Goal: Task Accomplishment & Management: Complete application form

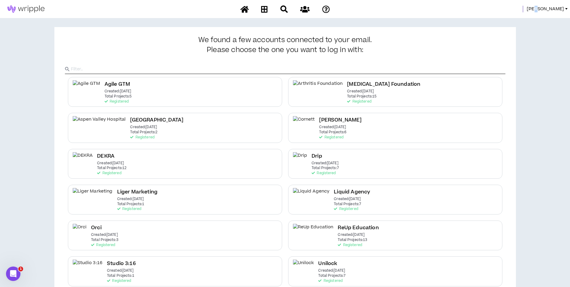
click at [559, 6] on span "[PERSON_NAME]" at bounding box center [545, 9] width 37 height 7
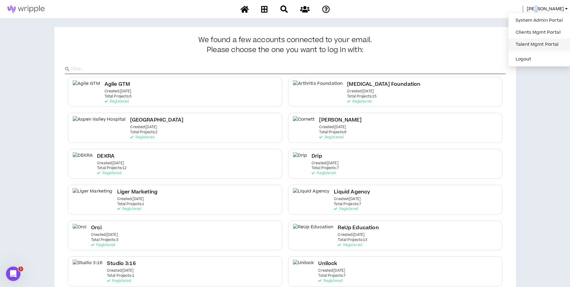
drag, startPoint x: 559, startPoint y: 5, endPoint x: 531, endPoint y: 42, distance: 46.3
click at [531, 42] on link "Talent Mgmt Portal" at bounding box center [539, 44] width 54 height 9
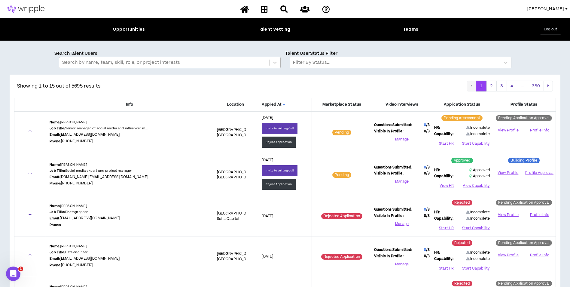
click at [128, 64] on div at bounding box center [164, 63] width 204 height 8
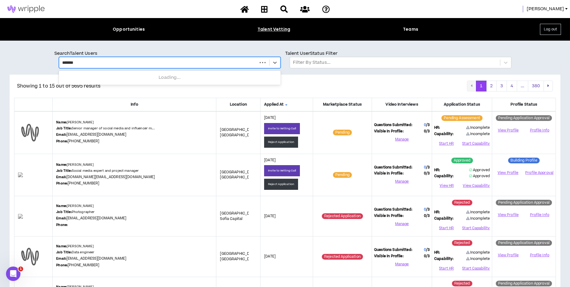
type input "********"
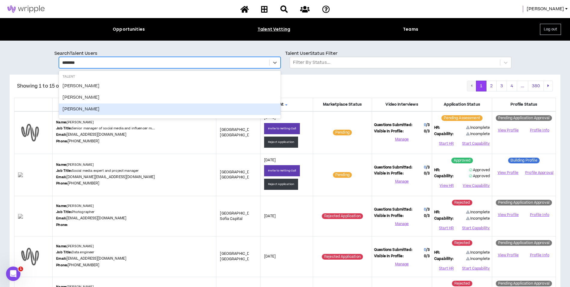
click at [102, 109] on div "Chris McMahon" at bounding box center [170, 108] width 222 height 11
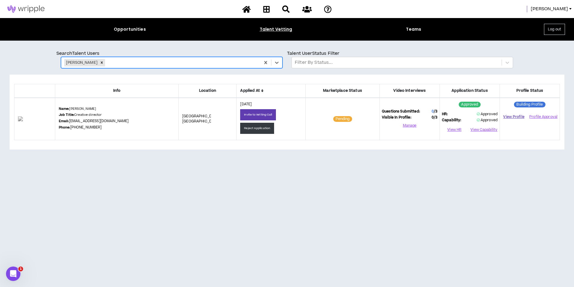
click at [515, 119] on link "View Profile" at bounding box center [514, 116] width 24 height 11
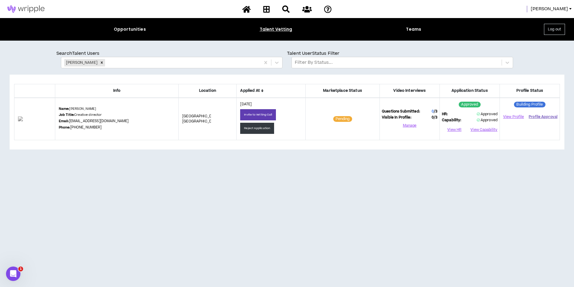
click at [534, 117] on button "Profile Approval" at bounding box center [543, 116] width 29 height 9
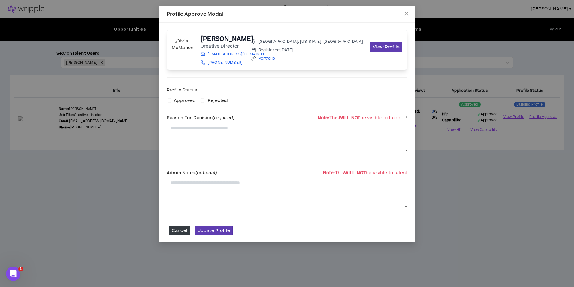
click at [405, 13] on icon "close" at bounding box center [406, 13] width 5 height 5
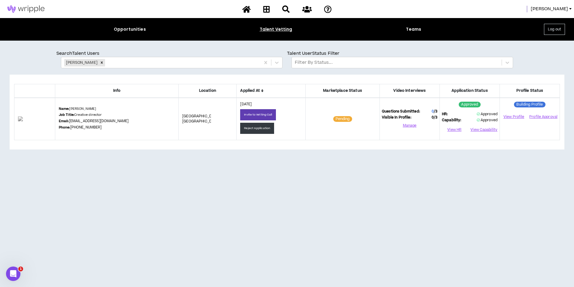
click at [531, 104] on sup "Building Profile" at bounding box center [529, 105] width 31 height 6
drag, startPoint x: 132, startPoint y: 121, endPoint x: 79, endPoint y: 119, distance: 53.8
click at [79, 119] on div "Name: Chris McMahon Job Title: Creative director Email: chrismcmahon60@gmail.co…" at bounding box center [117, 118] width 116 height 25
drag, startPoint x: 79, startPoint y: 119, endPoint x: 141, endPoint y: 124, distance: 62.9
click at [141, 125] on div "Name: Chris McMahon Job Title: Creative director Email: chrismcmahon60@gmail.co…" at bounding box center [117, 118] width 116 height 25
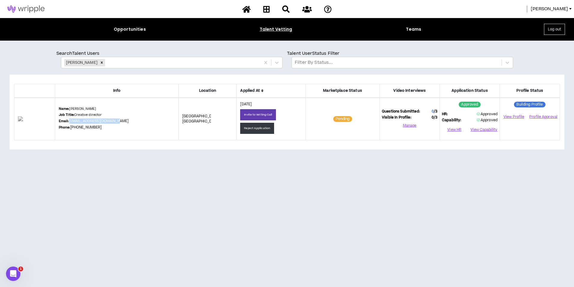
drag, startPoint x: 134, startPoint y: 121, endPoint x: 80, endPoint y: 119, distance: 53.8
click at [80, 119] on div "Name: Chris McMahon Job Title: Creative director Email: chrismcmahon60@gmail.co…" at bounding box center [117, 118] width 116 height 25
copy link "chrismcmahon60@gmail.com"
click at [510, 117] on link "View Profile" at bounding box center [514, 116] width 24 height 11
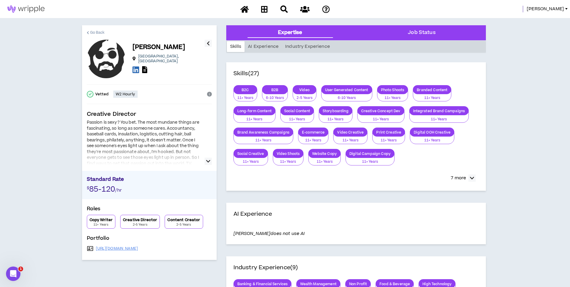
click at [94, 32] on span "Go Back" at bounding box center [97, 33] width 15 height 6
click at [19, 8] on img at bounding box center [26, 8] width 52 height 7
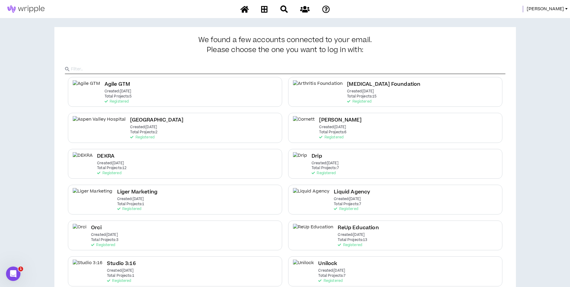
click at [556, 11] on span "Mason" at bounding box center [545, 9] width 37 height 7
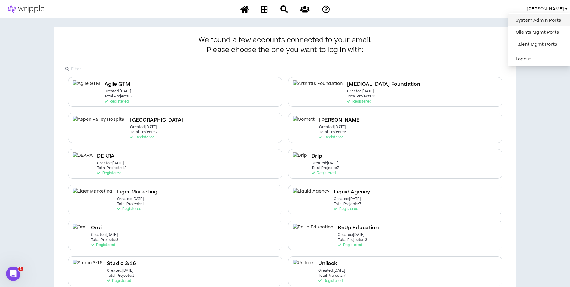
click at [528, 17] on link "System Admin Portal" at bounding box center [539, 20] width 54 height 9
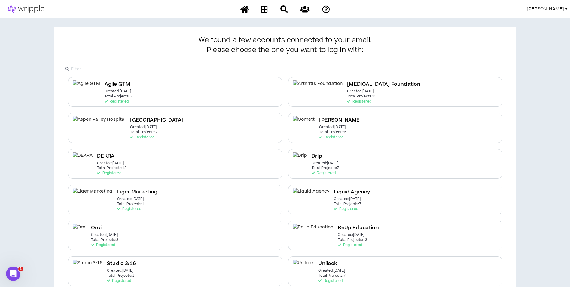
click at [558, 7] on span "[PERSON_NAME]" at bounding box center [545, 9] width 37 height 7
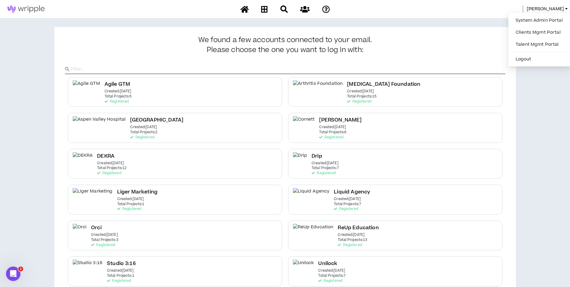
click at [543, 13] on div "System Admin Portal Clients Mgmt Portal Talent Mgmt Portal Logout" at bounding box center [539, 39] width 62 height 53
click at [543, 18] on link "System Admin Portal" at bounding box center [539, 20] width 54 height 9
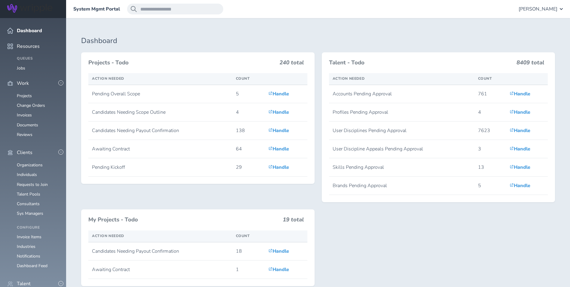
scroll to position [180, 0]
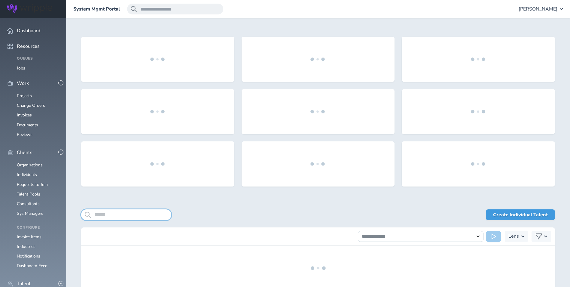
click at [129, 217] on input "search" at bounding box center [126, 214] width 90 height 11
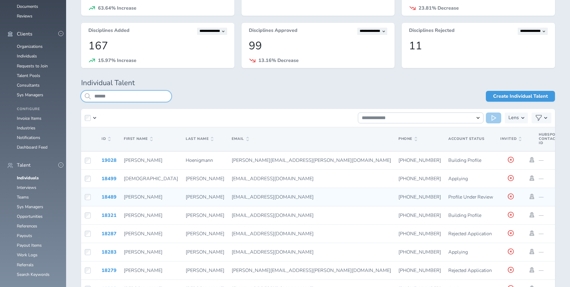
scroll to position [120, 0]
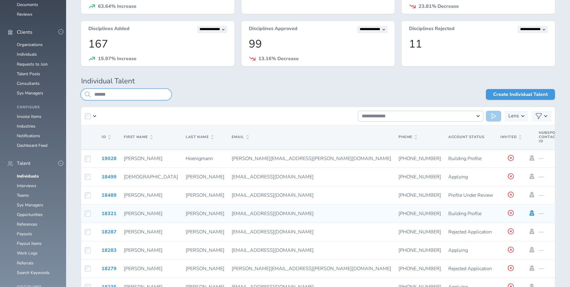
type input "*****"
click at [528, 212] on icon at bounding box center [531, 212] width 7 height 5
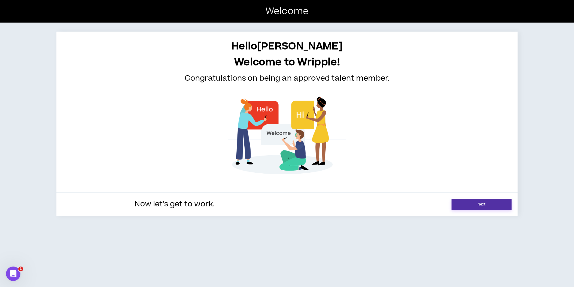
click at [491, 208] on link "Next" at bounding box center [482, 204] width 60 height 11
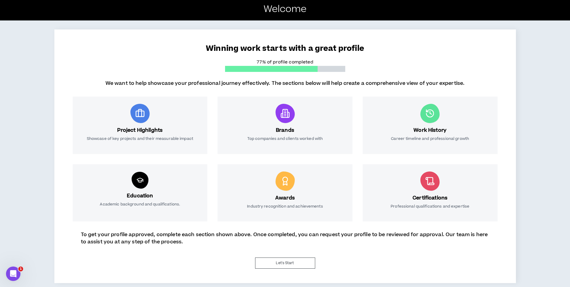
scroll to position [21, 0]
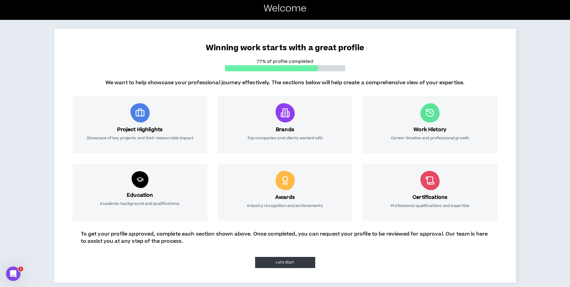
click at [309, 265] on button "Let's Start" at bounding box center [285, 262] width 60 height 11
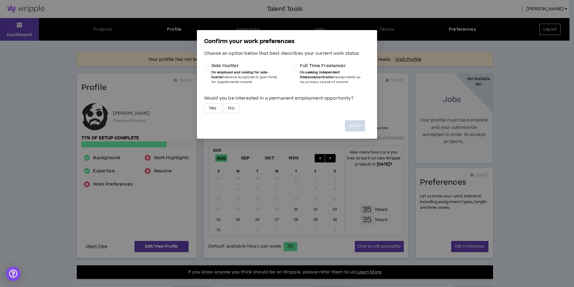
click at [425, 103] on div "Confirm your work preferences Choose an option below that best describes your c…" at bounding box center [287, 143] width 574 height 287
click at [560, 5] on div "Confirm your work preferences Choose an option below that best describes your c…" at bounding box center [287, 143] width 574 height 287
click at [560, 8] on div "Confirm your work preferences Choose an option below that best describes your c…" at bounding box center [287, 143] width 574 height 287
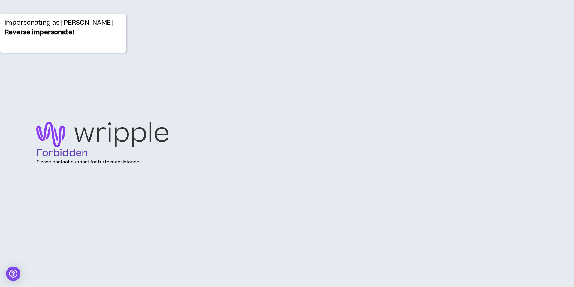
click at [28, 33] on link "Reverse impersonate!" at bounding box center [40, 33] width 70 height 10
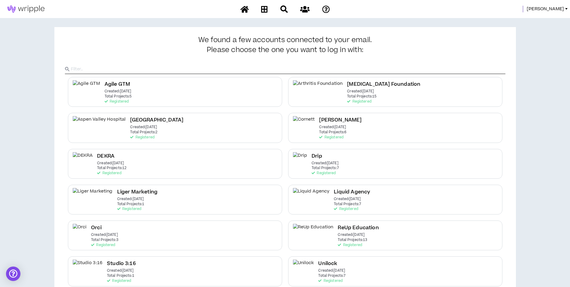
drag, startPoint x: 552, startPoint y: 9, endPoint x: 549, endPoint y: 11, distance: 3.2
click at [552, 9] on span "[PERSON_NAME]" at bounding box center [545, 9] width 37 height 7
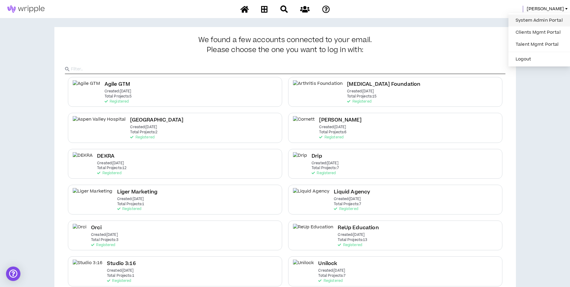
click at [541, 19] on link "System Admin Portal" at bounding box center [539, 20] width 54 height 9
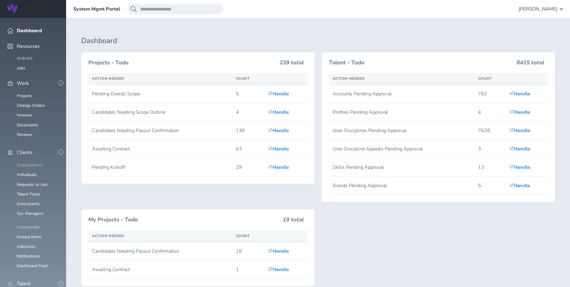
click at [34, 162] on link "Organizations" at bounding box center [30, 165] width 26 height 6
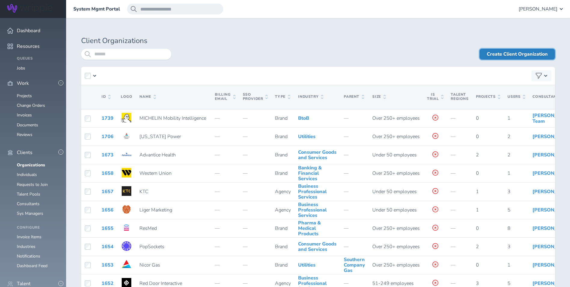
click at [518, 55] on link "Create Client Organization" at bounding box center [516, 54] width 75 height 11
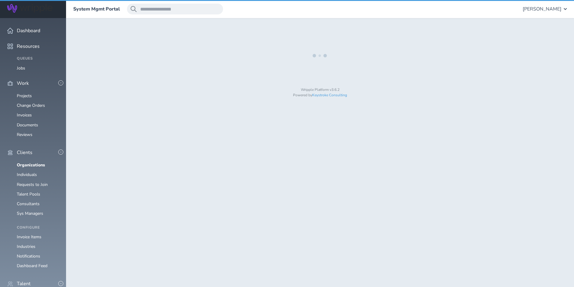
select select "*"
select select "**"
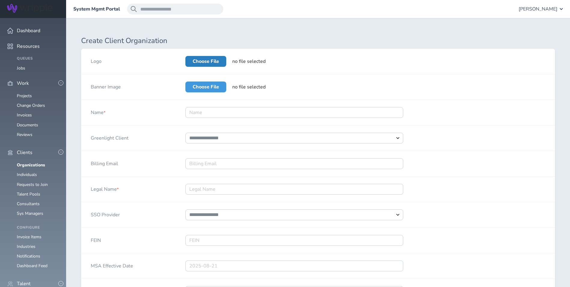
click at [216, 58] on label "Choose File" at bounding box center [205, 61] width 41 height 11
click at [185, 56] on input "Choose File" at bounding box center [185, 56] width 0 height 0
type input "**********"
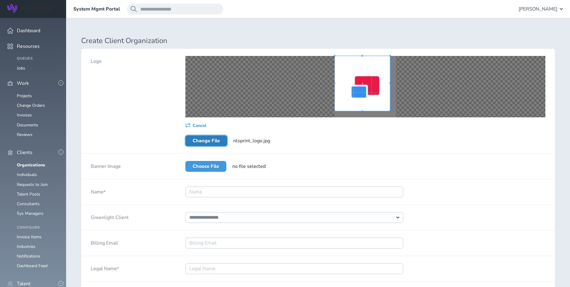
click at [322, 51] on div "Cancel Change File ntsprint_logo.jpg" at bounding box center [365, 101] width 379 height 105
click at [402, 121] on div "Cancel Change File ntsprint_logo.jpg" at bounding box center [365, 101] width 379 height 105
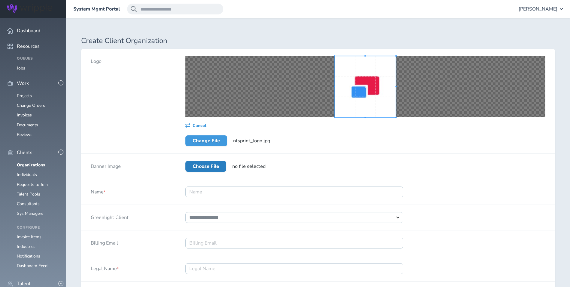
click at [192, 165] on label "Choose File" at bounding box center [205, 166] width 41 height 11
click at [185, 161] on input "Choose File" at bounding box center [185, 161] width 0 height 0
type input "**********"
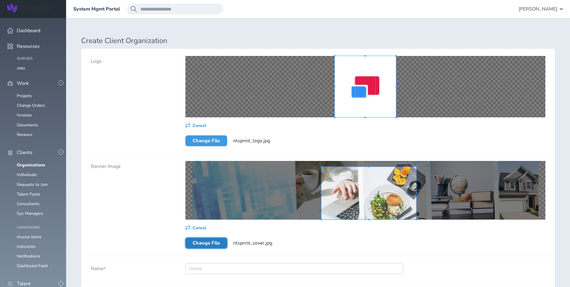
click at [416, 219] on div at bounding box center [368, 192] width 95 height 53
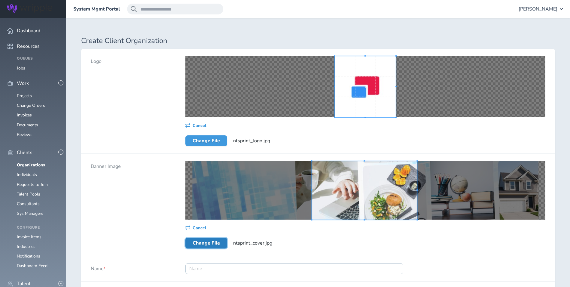
click at [290, 154] on div "Cancel Change File ntsprint_cover.jpg" at bounding box center [365, 205] width 379 height 102
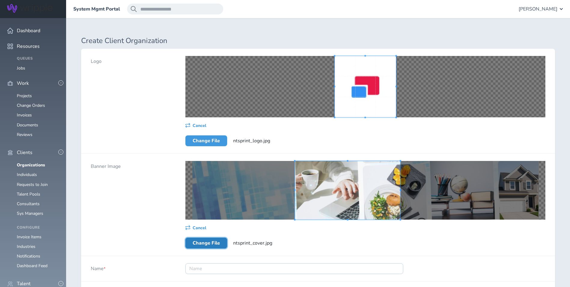
click at [328, 181] on span at bounding box center [347, 190] width 105 height 59
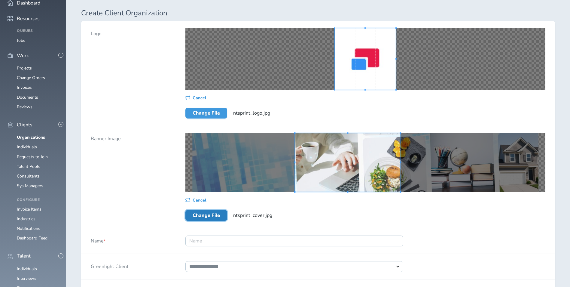
scroll to position [120, 0]
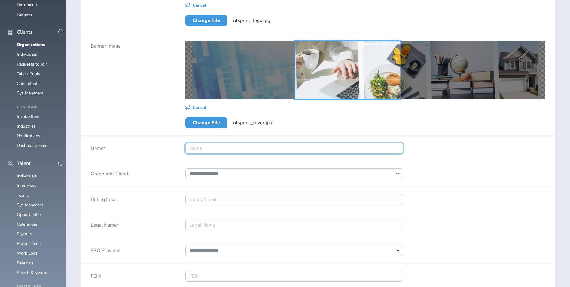
click at [254, 148] on input "Name *" at bounding box center [294, 148] width 218 height 11
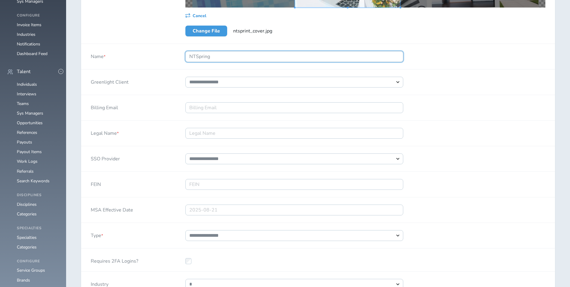
scroll to position [240, 0]
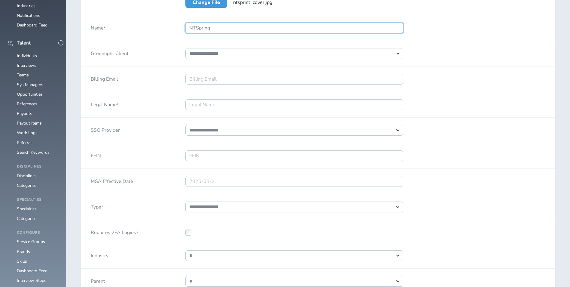
type input "NTSpring"
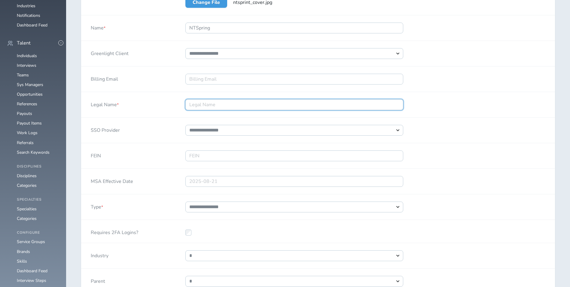
click at [250, 107] on input "Legal Name *" at bounding box center [294, 104] width 218 height 11
type input "NTSpring, a Washington LLC"
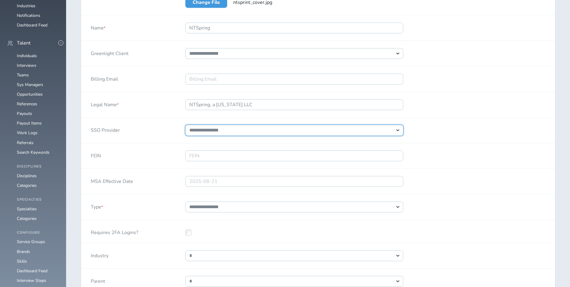
click at [262, 134] on select "**********" at bounding box center [294, 130] width 218 height 11
click at [262, 135] on select "**********" at bounding box center [294, 130] width 218 height 11
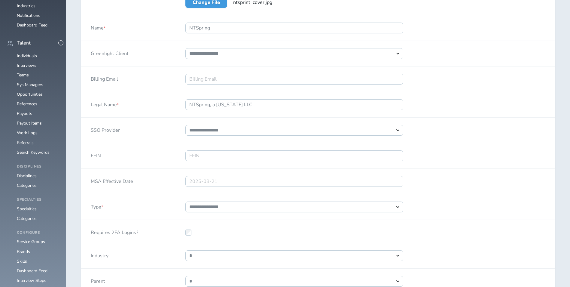
click at [170, 149] on div "FEIN" at bounding box center [128, 155] width 95 height 25
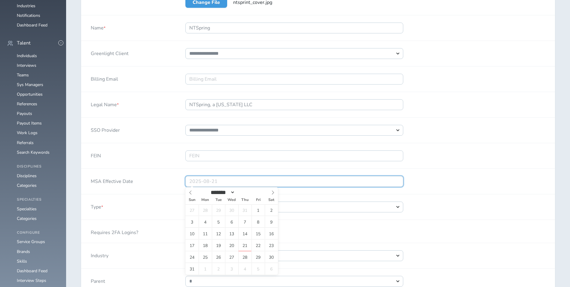
click at [221, 180] on input "text" at bounding box center [294, 181] width 218 height 11
click at [217, 245] on span "19" at bounding box center [218, 245] width 13 height 12
type input "2025-08-19"
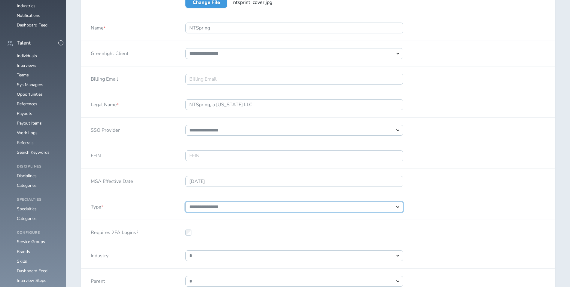
click at [215, 210] on select "**********" at bounding box center [294, 206] width 218 height 11
select select "*"
click at [185, 201] on select "**********" at bounding box center [294, 206] width 218 height 11
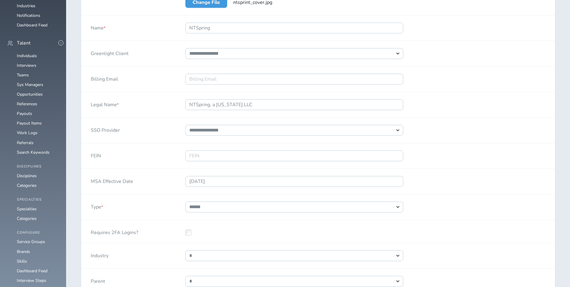
click at [220, 226] on div at bounding box center [294, 231] width 237 height 23
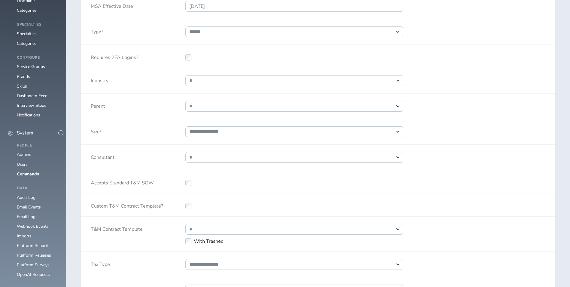
scroll to position [421, 0]
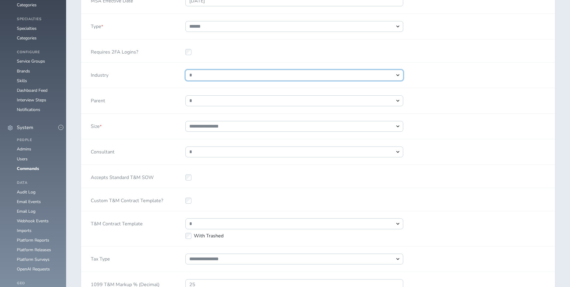
click at [208, 72] on select "**********" at bounding box center [294, 75] width 218 height 11
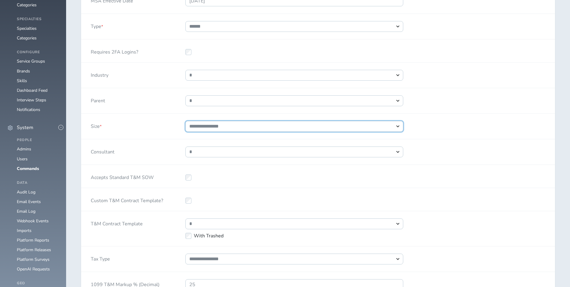
click at [306, 129] on select "**********" at bounding box center [294, 126] width 218 height 11
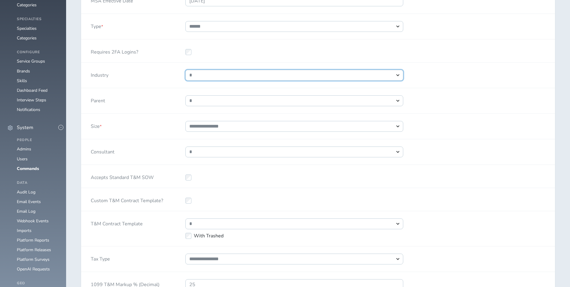
click at [257, 76] on select "**********" at bounding box center [294, 75] width 218 height 11
select select "*"
click at [185, 70] on select "**********" at bounding box center [294, 75] width 218 height 11
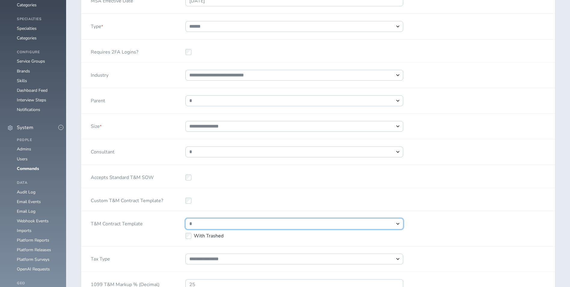
click at [254, 224] on select "**********" at bounding box center [294, 223] width 218 height 11
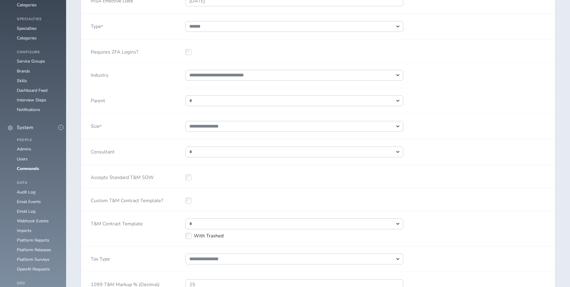
click at [259, 204] on div at bounding box center [294, 199] width 237 height 23
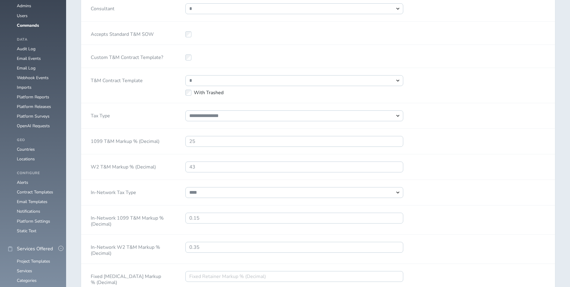
scroll to position [571, 0]
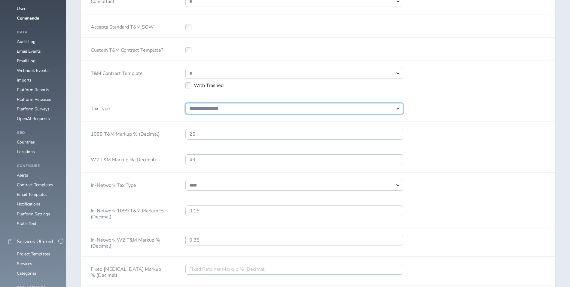
click at [233, 108] on select "**********" at bounding box center [294, 108] width 218 height 11
select select "*"
click at [185, 103] on select "**********" at bounding box center [294, 108] width 218 height 11
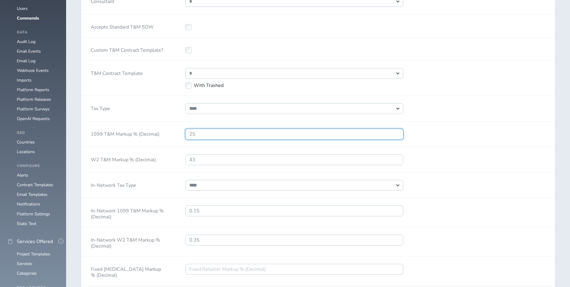
click at [213, 135] on input "25" at bounding box center [294, 134] width 218 height 11
type input "2"
type input ".33"
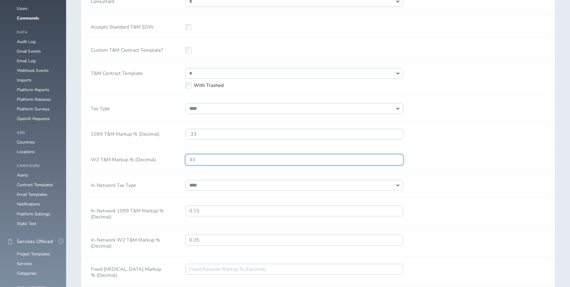
click at [246, 156] on input "43" at bounding box center [294, 159] width 218 height 11
type input "4"
type input ".41"
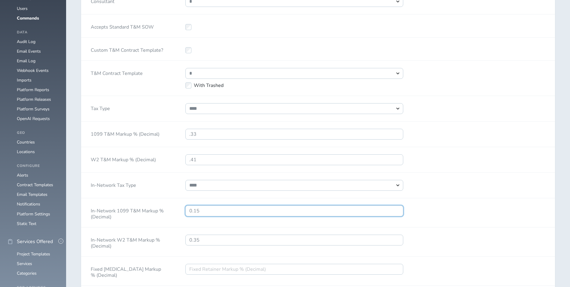
click at [242, 209] on input "0.15" at bounding box center [294, 210] width 218 height 11
type input "0.17"
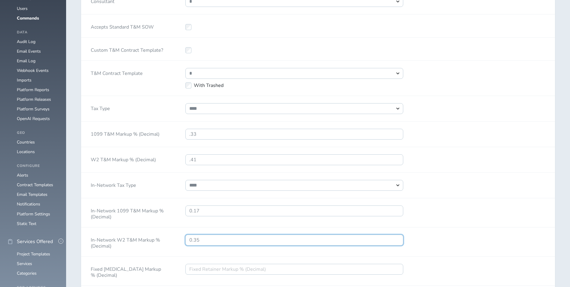
click at [233, 236] on input "0.35" at bounding box center [294, 239] width 218 height 11
type input "0.30"
click at [506, 181] on div "**********" at bounding box center [318, 185] width 474 height 26
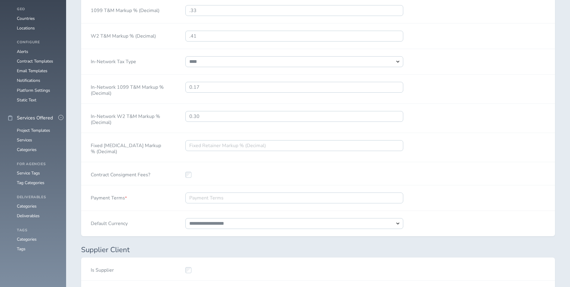
scroll to position [721, 0]
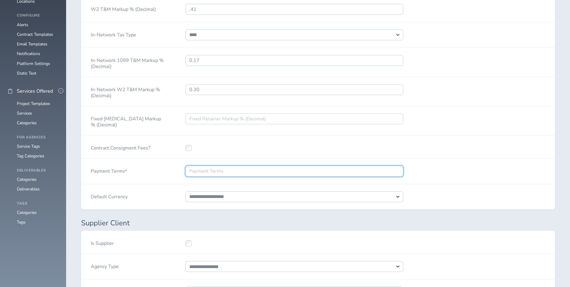
click at [220, 171] on input "Payment Terms *" at bounding box center [294, 171] width 218 height 11
type input "30"
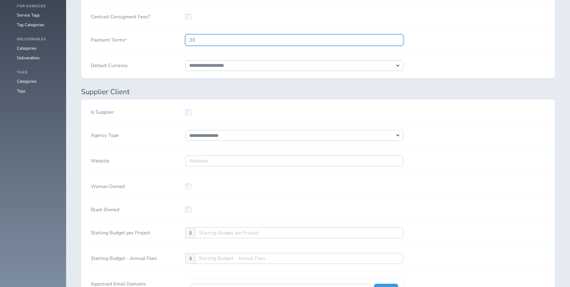
scroll to position [871, 0]
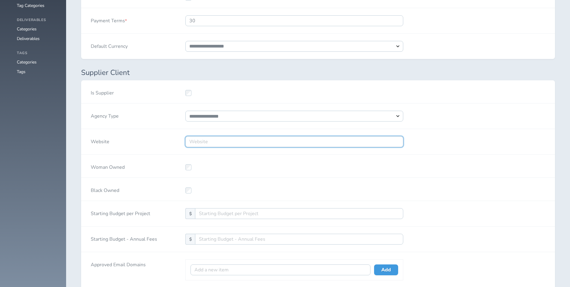
click at [244, 136] on input "Website" at bounding box center [294, 141] width 218 height 11
paste input "https://www.ntsprint.com/"
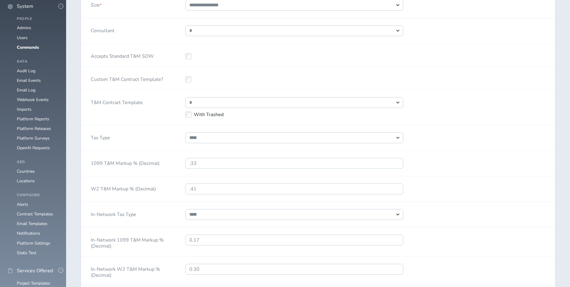
scroll to position [541, 0]
type input "https://www.ntsprint.com/"
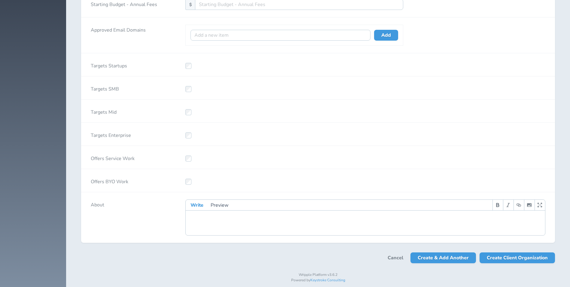
scroll to position [1112, 0]
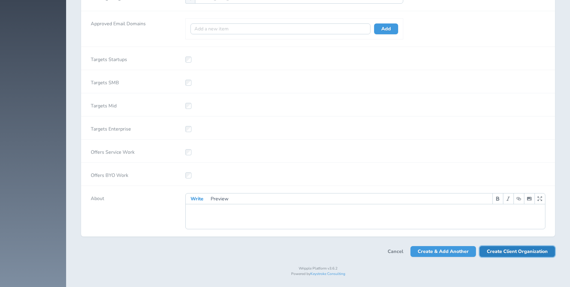
click at [511, 254] on span "Create Client Organization" at bounding box center [517, 251] width 61 height 11
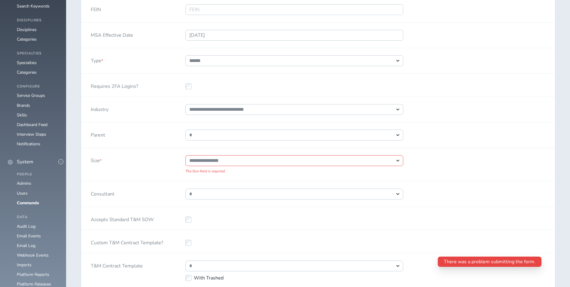
scroll to position [511, 0]
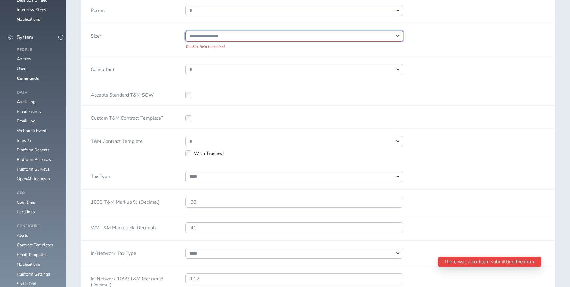
click at [296, 38] on select "**********" at bounding box center [294, 36] width 218 height 11
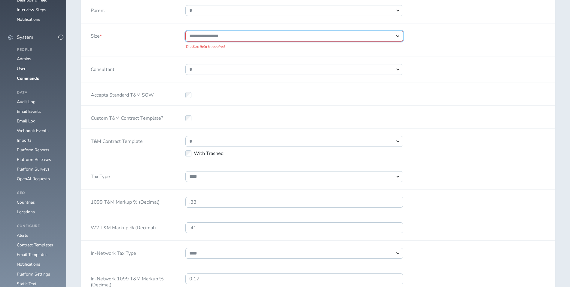
drag, startPoint x: 262, startPoint y: 36, endPoint x: 260, endPoint y: 38, distance: 3.1
click at [262, 36] on select "**********" at bounding box center [294, 36] width 218 height 11
select select "*"
click at [185, 31] on select "**********" at bounding box center [294, 36] width 218 height 11
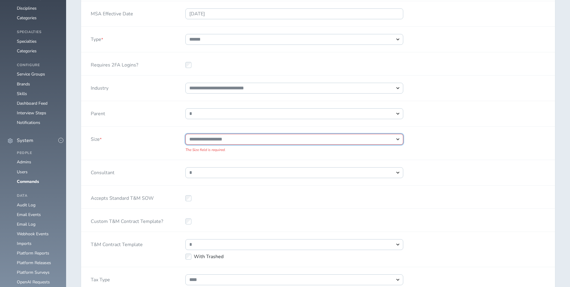
scroll to position [399, 0]
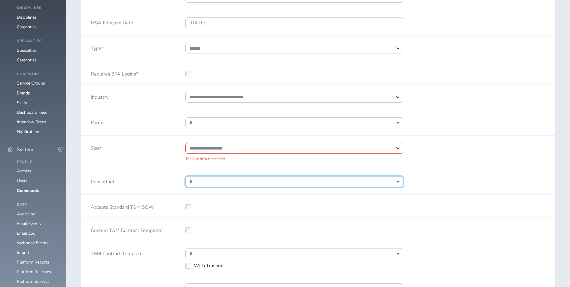
click at [283, 182] on select "**********" at bounding box center [294, 181] width 218 height 11
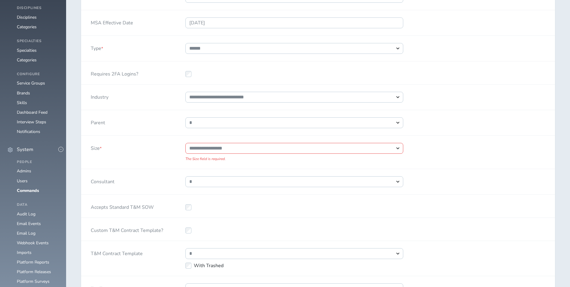
click at [457, 124] on div "**********" at bounding box center [318, 123] width 474 height 26
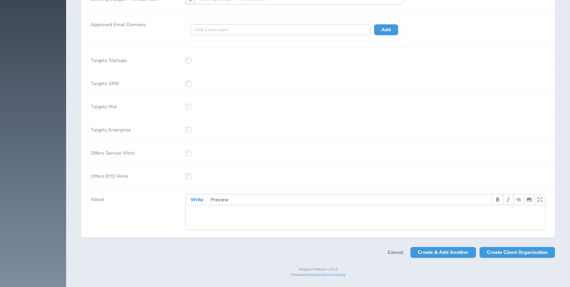
scroll to position [1120, 0]
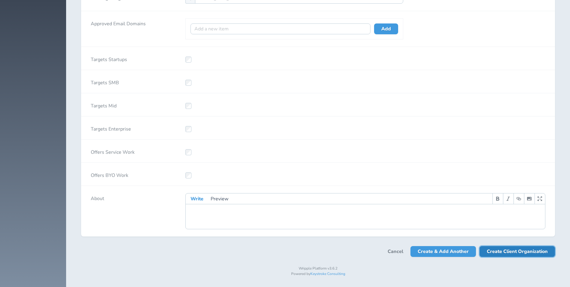
click at [523, 250] on span "Create Client Organization" at bounding box center [517, 251] width 61 height 11
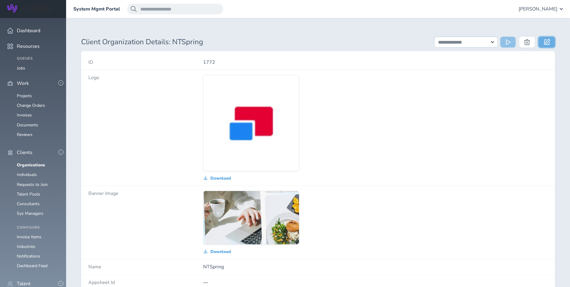
click at [544, 41] on link at bounding box center [546, 42] width 17 height 11
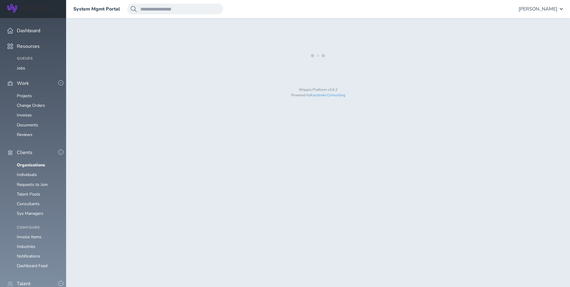
select select "*"
select select "**"
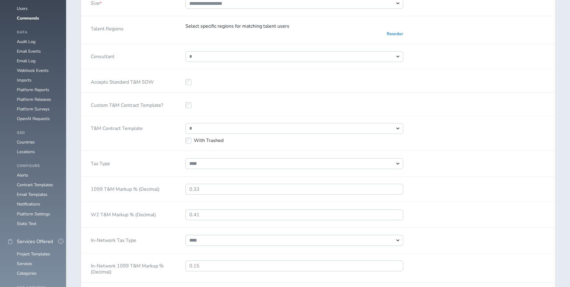
select select "*"
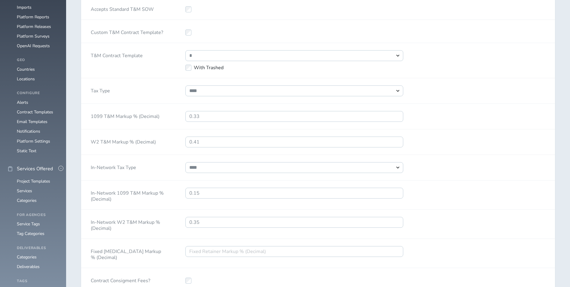
scroll to position [661, 0]
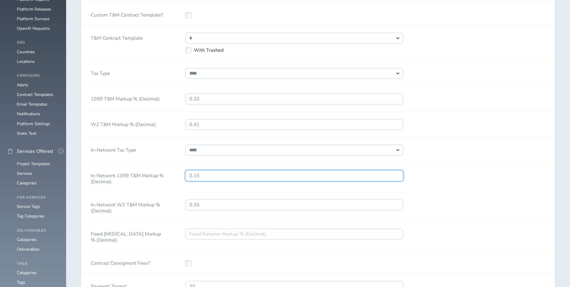
click at [234, 181] on input "0.15" at bounding box center [294, 175] width 218 height 11
type input "0.17"
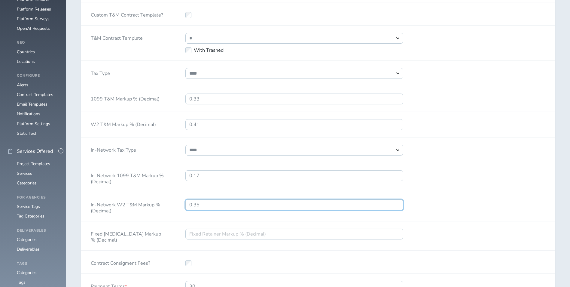
click at [217, 210] on input "0.35" at bounding box center [294, 204] width 218 height 11
type input "0.30"
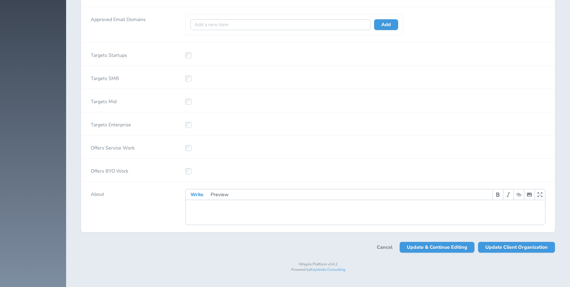
scroll to position [1173, 0]
click at [518, 250] on span "Update Client Organization" at bounding box center [516, 247] width 62 height 11
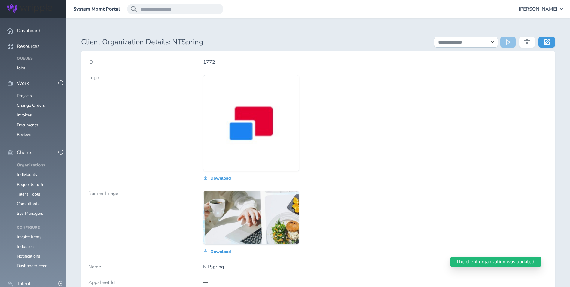
click at [33, 162] on link "Organizations" at bounding box center [31, 165] width 28 height 6
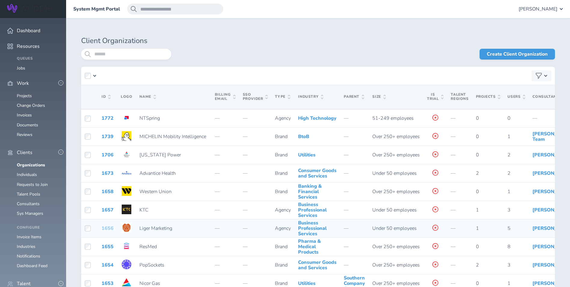
click at [111, 231] on link "1656" at bounding box center [108, 228] width 12 height 7
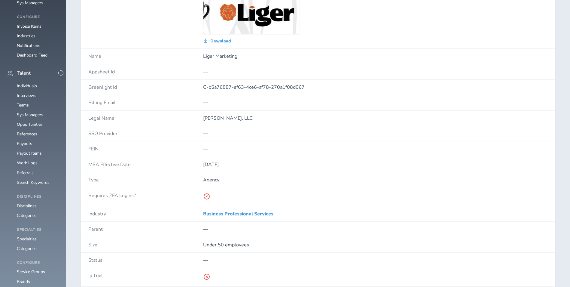
scroll to position [451, 0]
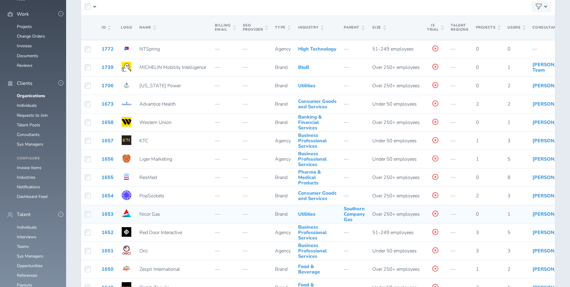
scroll to position [32, 0]
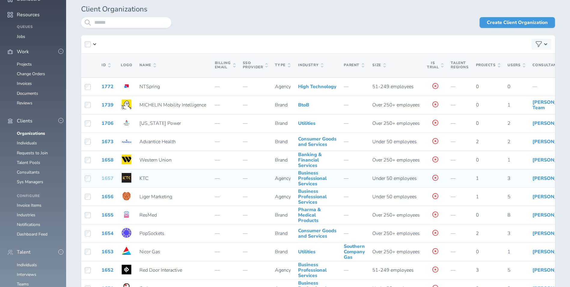
click at [109, 181] on link "1657" at bounding box center [108, 178] width 12 height 7
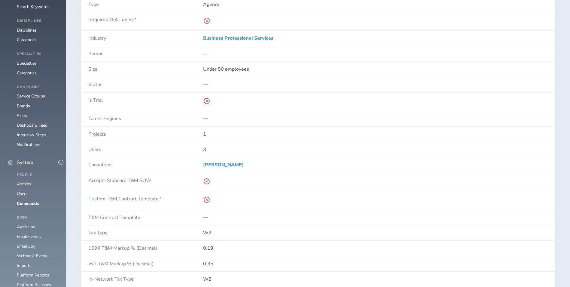
scroll to position [481, 0]
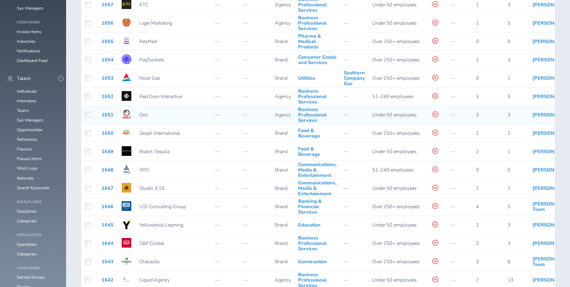
scroll to position [210, 0]
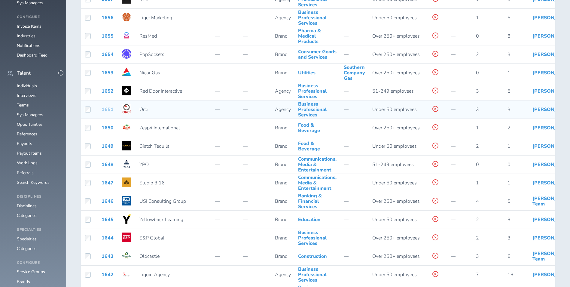
click at [106, 112] on link "1651" at bounding box center [108, 109] width 12 height 7
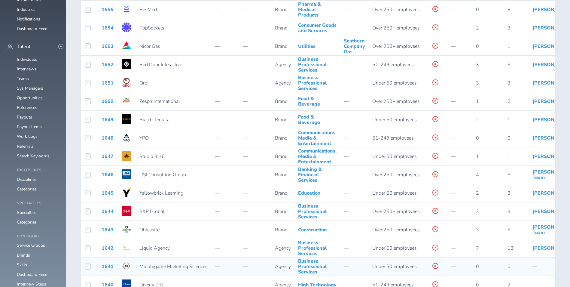
scroll to position [332, 0]
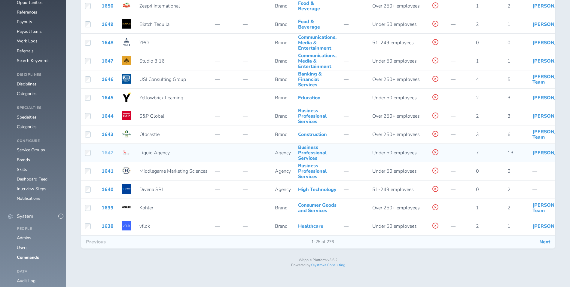
click at [107, 155] on link "1642" at bounding box center [108, 152] width 12 height 7
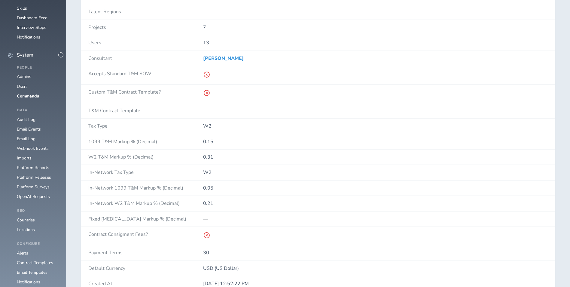
scroll to position [571, 0]
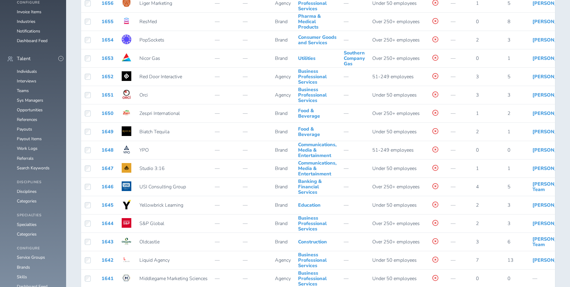
scroll to position [332, 0]
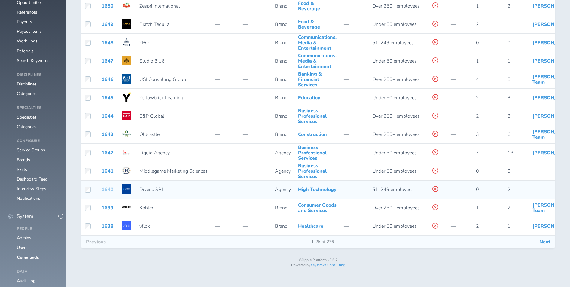
click at [105, 192] on link "1640" at bounding box center [108, 189] width 12 height 7
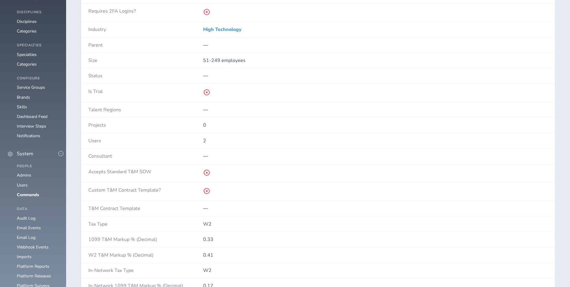
scroll to position [421, 0]
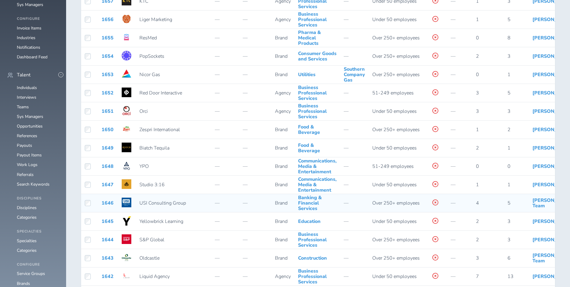
scroll to position [210, 0]
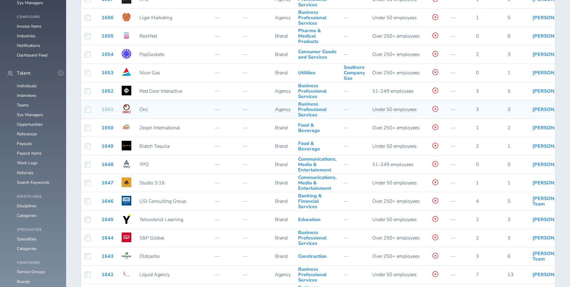
click at [110, 113] on link "1651" at bounding box center [108, 109] width 12 height 7
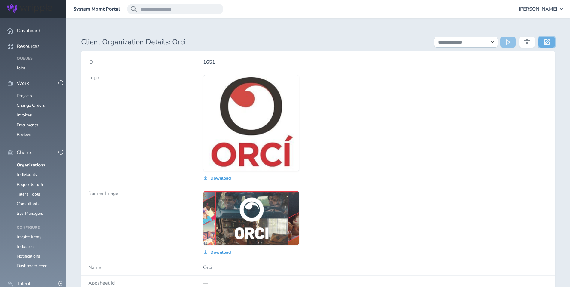
click at [545, 42] on icon at bounding box center [547, 42] width 6 height 6
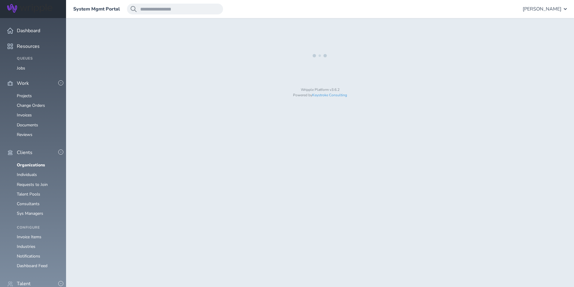
select select "**********"
select select "*"
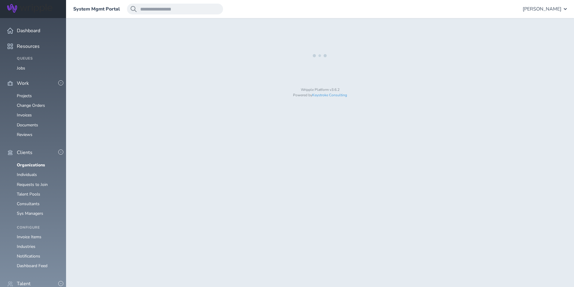
select select "**"
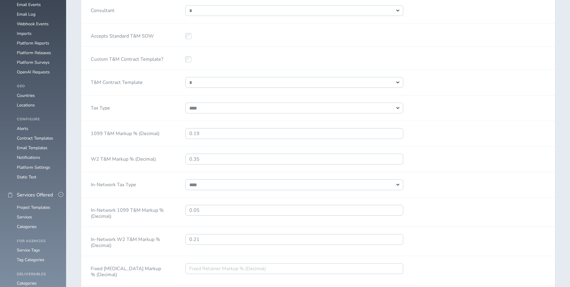
scroll to position [631, 0]
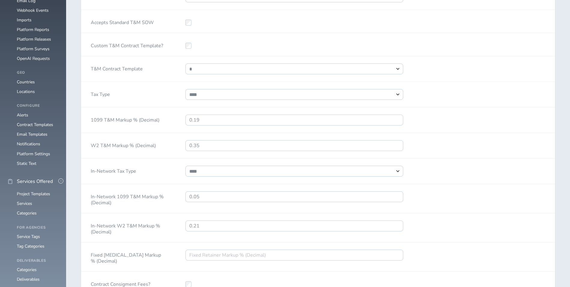
select select "*"
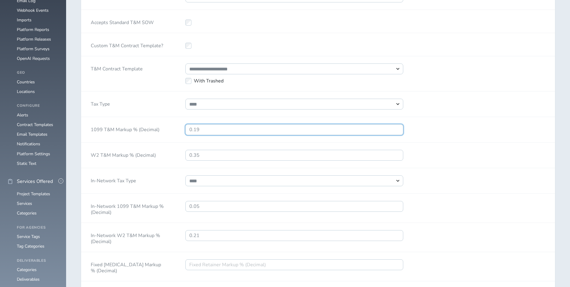
click at [219, 135] on input "0.19" at bounding box center [294, 129] width 218 height 11
select select "*****"
select select "*"
type input "0.33"
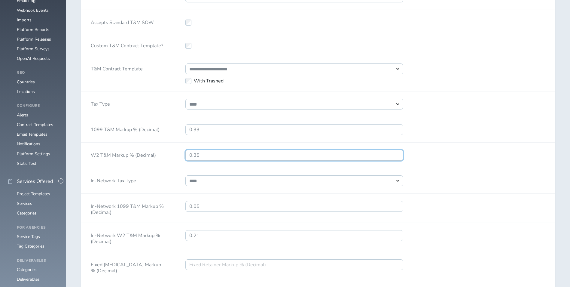
click at [244, 160] on input "0.35" at bounding box center [294, 155] width 218 height 11
type input "0.41"
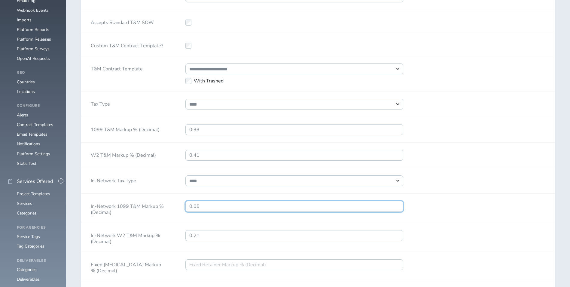
click at [225, 211] on input "0.05" at bounding box center [294, 206] width 218 height 11
type input "0.17"
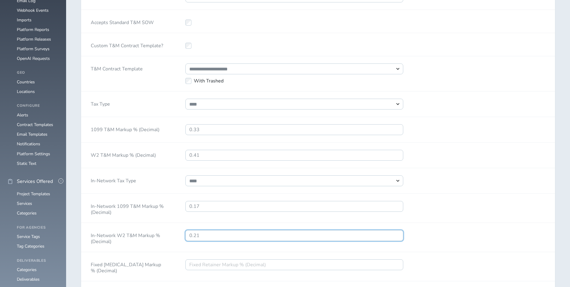
click at [258, 240] on input "0.21" at bounding box center [294, 235] width 218 height 11
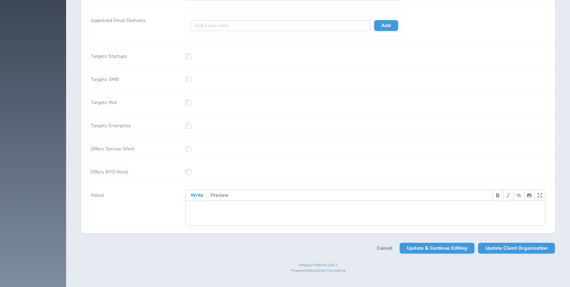
scroll to position [1174, 0]
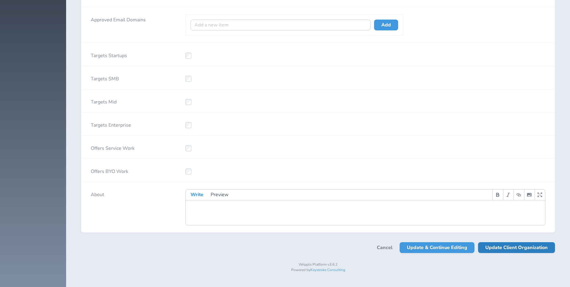
type input "0.30"
click at [513, 251] on span "Update Client Organization" at bounding box center [516, 247] width 62 height 11
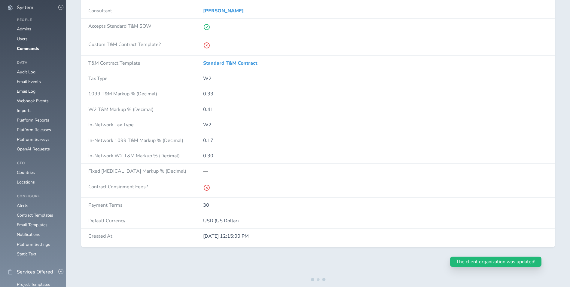
scroll to position [541, 0]
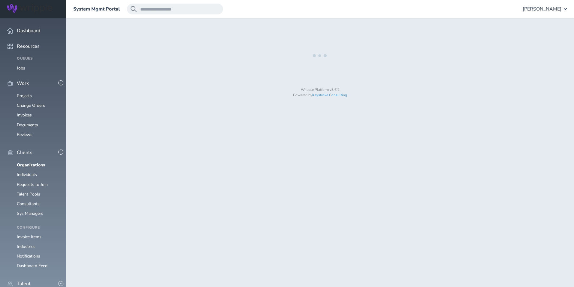
select select "**********"
select select "*"
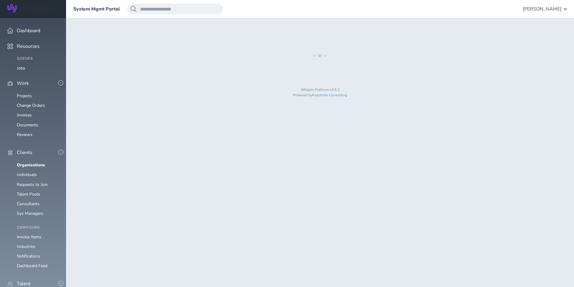
select select "**"
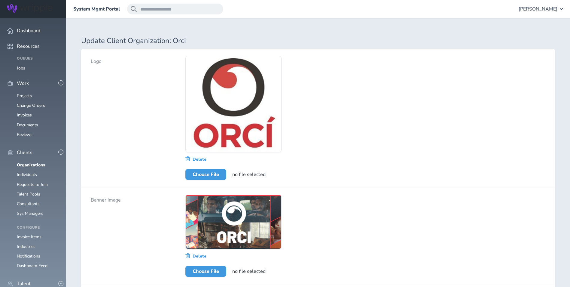
select select "*****"
select select "*"
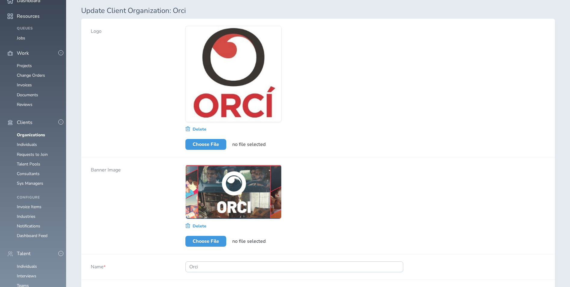
select select "*"
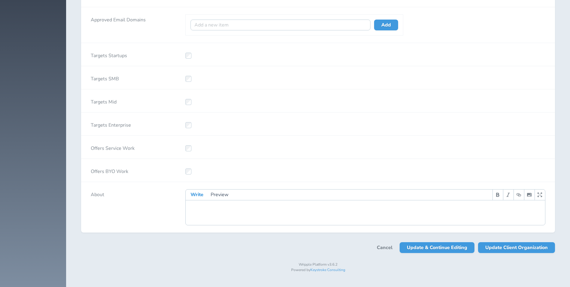
scroll to position [1174, 0]
click at [508, 249] on span "Update Client Organization" at bounding box center [516, 247] width 62 height 11
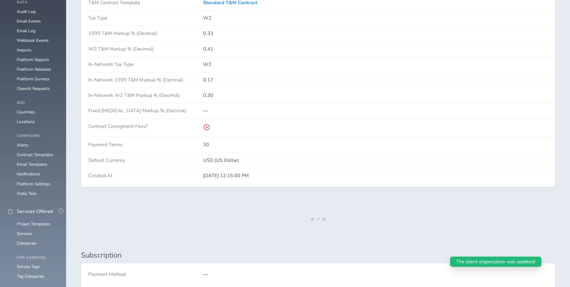
scroll to position [571, 0]
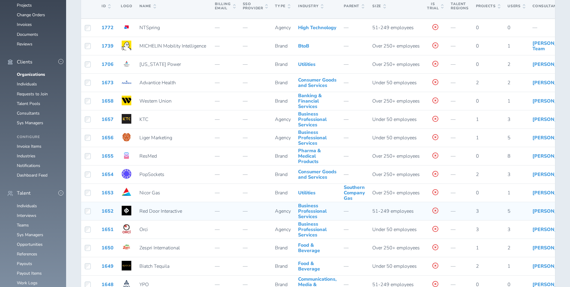
scroll to position [90, 0]
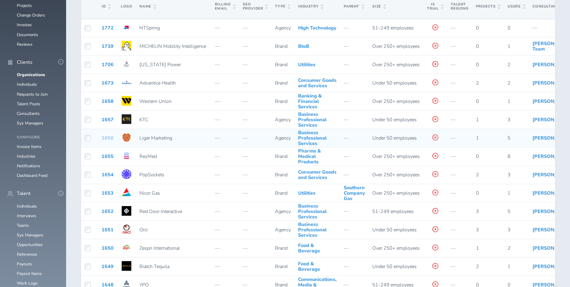
click at [108, 141] on link "1656" at bounding box center [108, 138] width 12 height 7
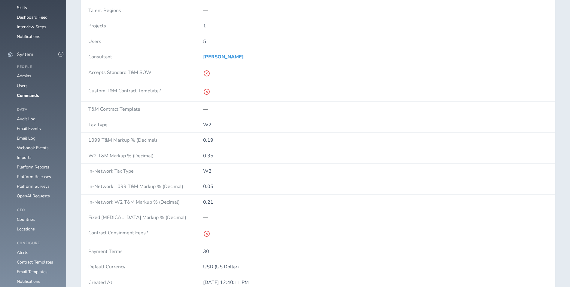
scroll to position [511, 0]
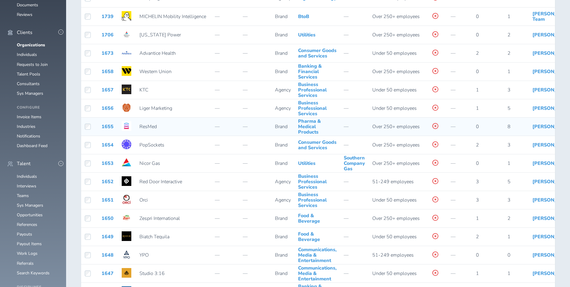
scroll to position [120, 0]
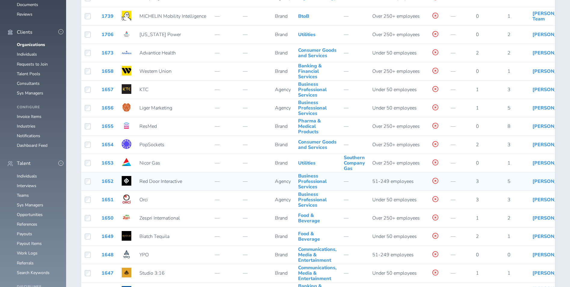
click at [106, 182] on td "1652" at bounding box center [107, 181] width 19 height 18
click at [106, 184] on link "1652" at bounding box center [108, 181] width 12 height 7
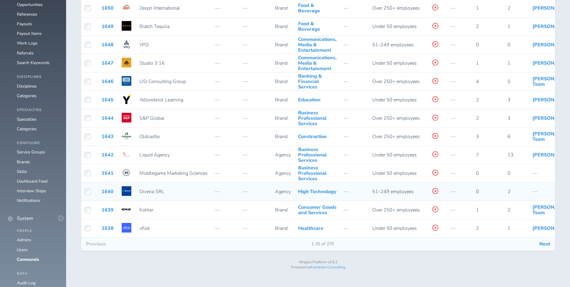
scroll to position [332, 0]
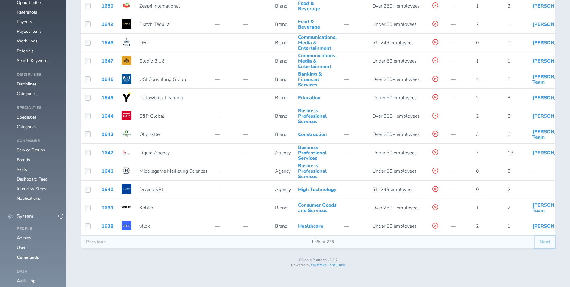
click at [540, 248] on button "Next" at bounding box center [544, 241] width 20 height 13
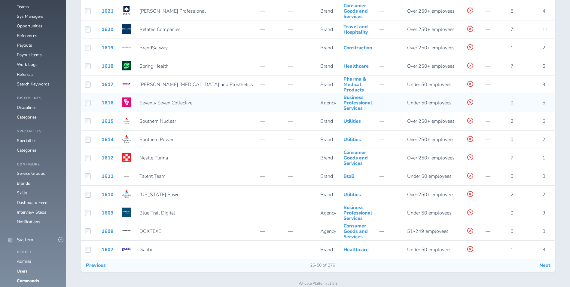
scroll to position [332, 0]
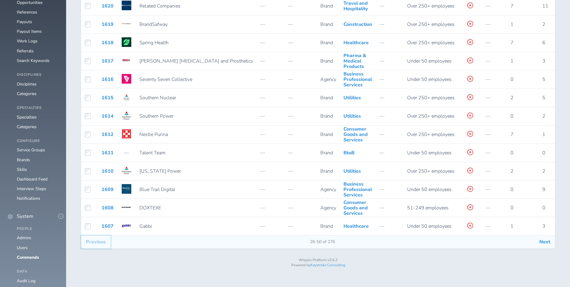
click at [96, 248] on button "Previous" at bounding box center [95, 241] width 29 height 13
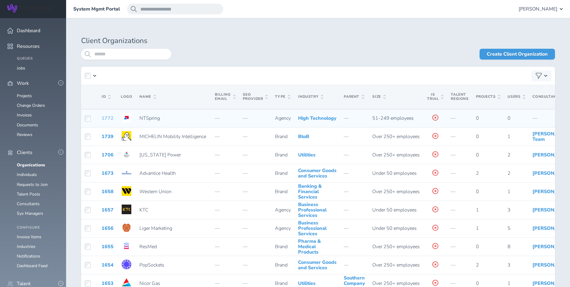
click at [107, 121] on link "1772" at bounding box center [108, 118] width 12 height 7
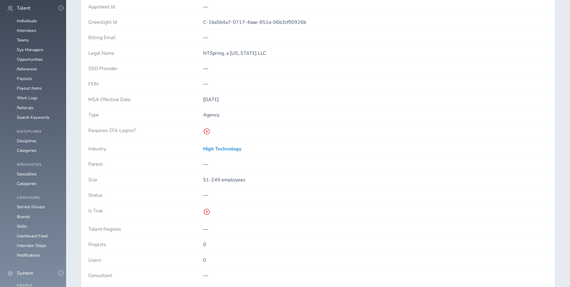
scroll to position [451, 0]
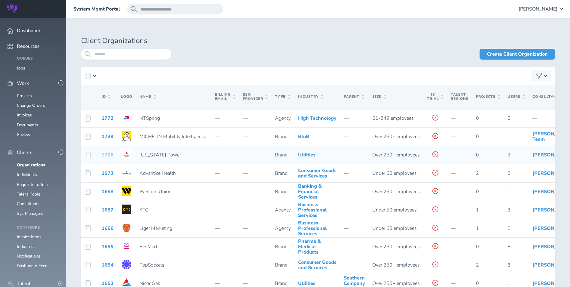
click at [112, 158] on link "1706" at bounding box center [108, 154] width 12 height 7
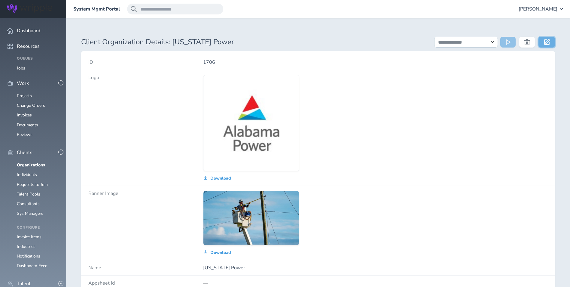
click at [548, 40] on icon at bounding box center [547, 42] width 6 height 6
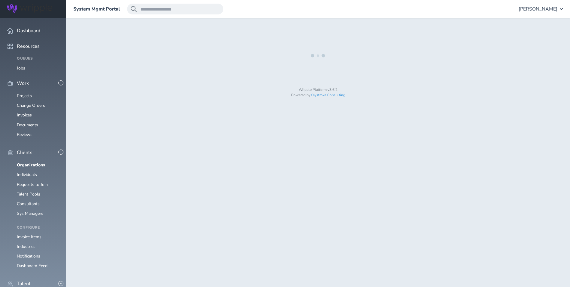
select select "**********"
select select "*"
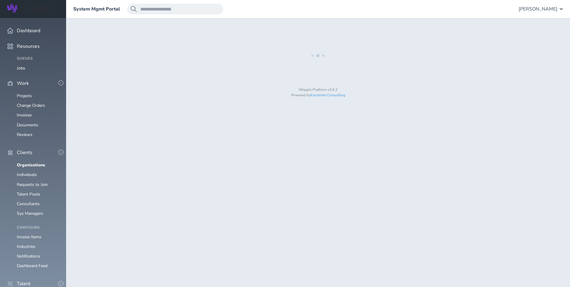
select select "**"
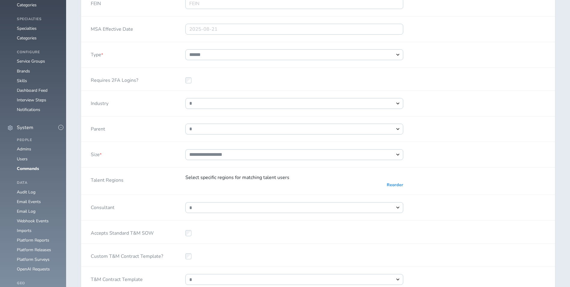
select select "****"
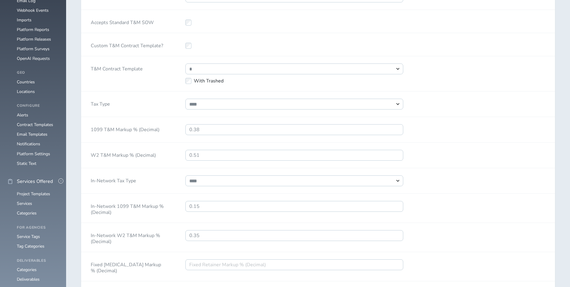
select select "*"
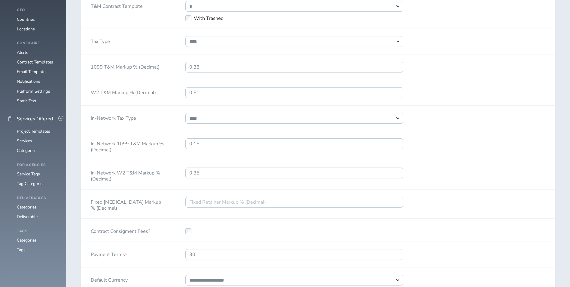
scroll to position [721, 0]
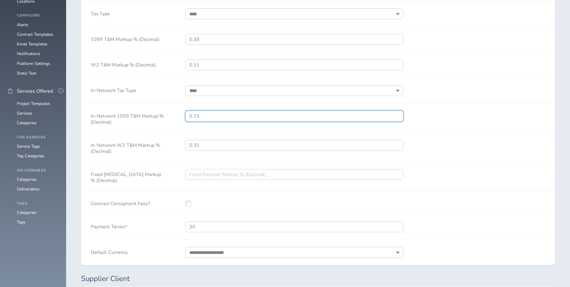
click at [269, 121] on input "0.15" at bounding box center [294, 116] width 218 height 11
type input "0.22"
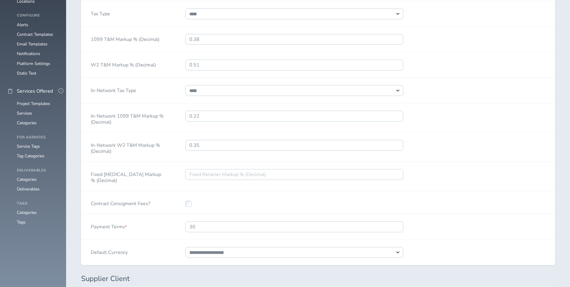
click at [485, 184] on div "Fixed Retainer Markup % (Decimal)" at bounding box center [318, 176] width 474 height 29
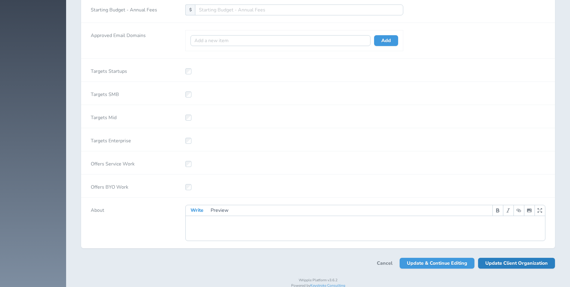
scroll to position [1174, 0]
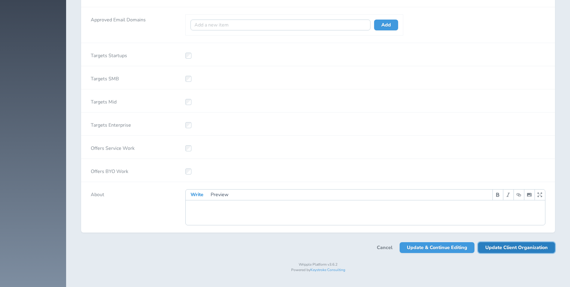
click at [525, 251] on span "Update Client Organization" at bounding box center [516, 247] width 62 height 11
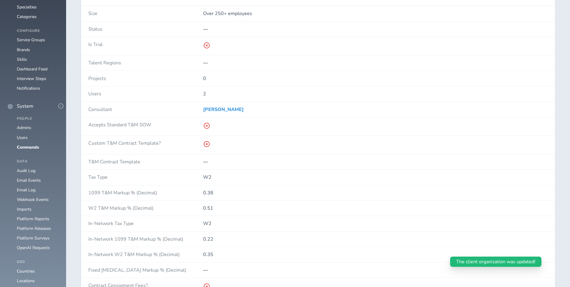
scroll to position [451, 0]
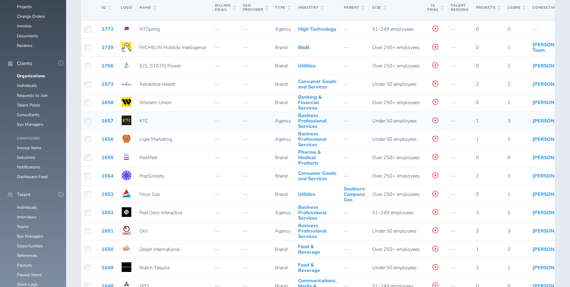
scroll to position [90, 0]
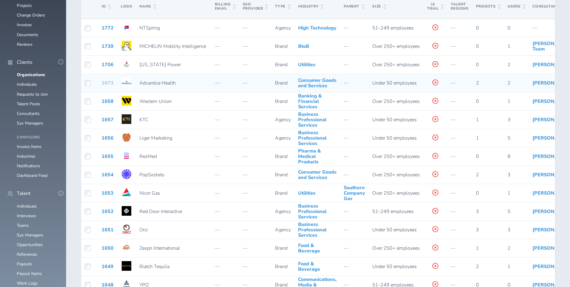
click at [109, 85] on link "1673" at bounding box center [108, 83] width 12 height 7
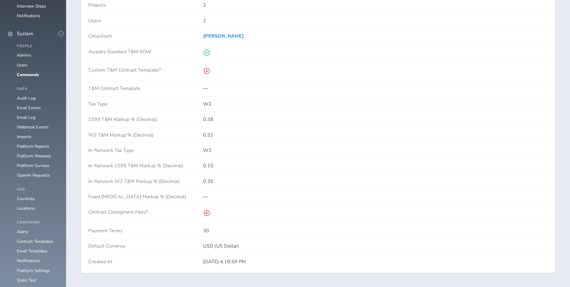
scroll to position [541, 0]
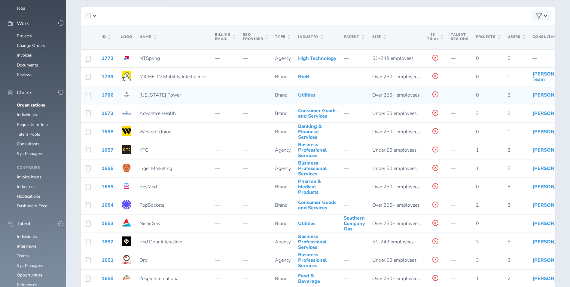
scroll to position [60, 0]
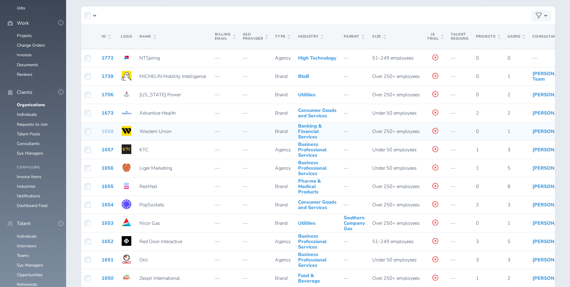
click at [106, 135] on link "1658" at bounding box center [108, 131] width 12 height 7
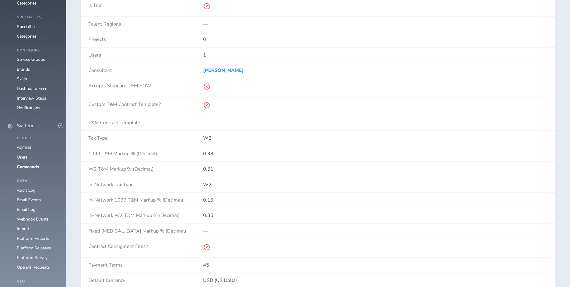
scroll to position [451, 0]
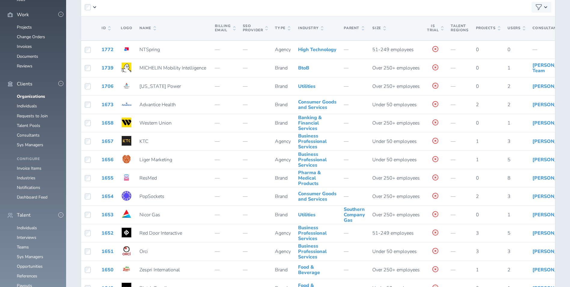
scroll to position [120, 0]
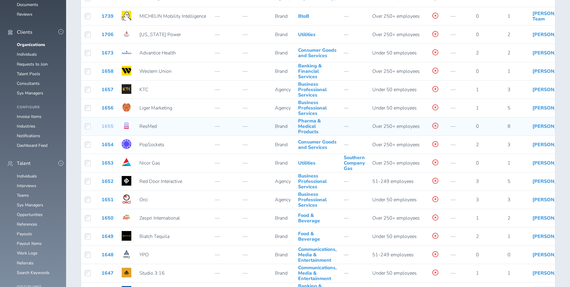
click at [108, 129] on link "1655" at bounding box center [108, 126] width 12 height 7
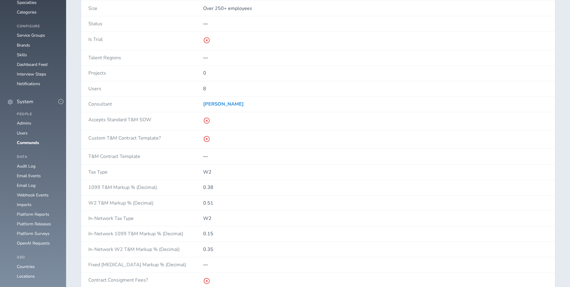
scroll to position [511, 0]
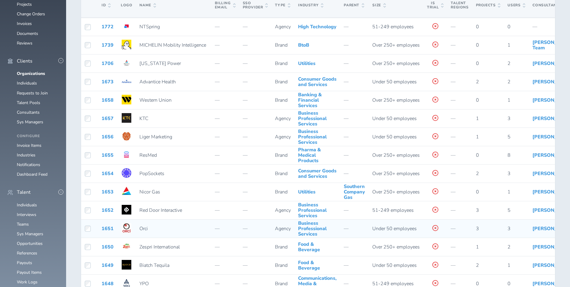
scroll to position [120, 0]
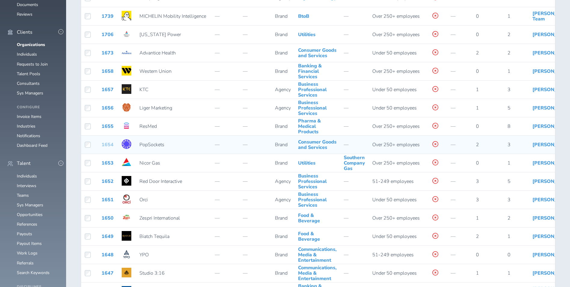
click at [109, 148] on link "1654" at bounding box center [108, 144] width 12 height 7
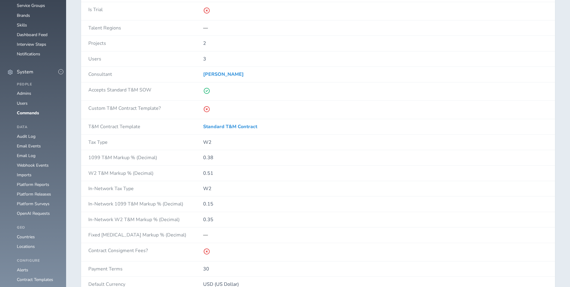
scroll to position [481, 0]
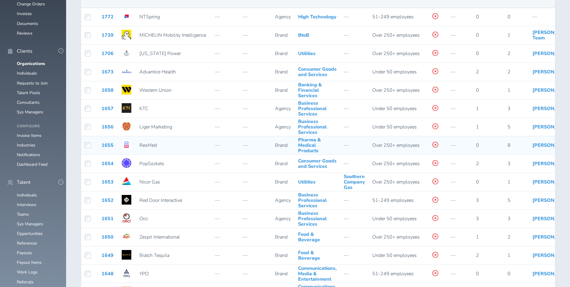
scroll to position [150, 0]
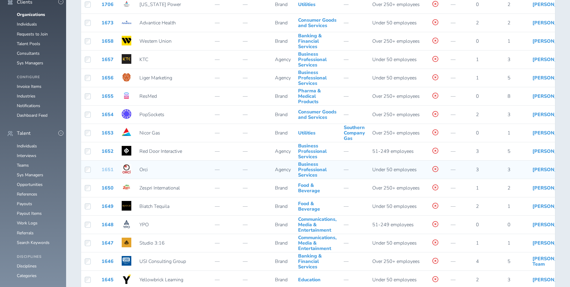
click at [105, 172] on link "1651" at bounding box center [108, 169] width 12 height 7
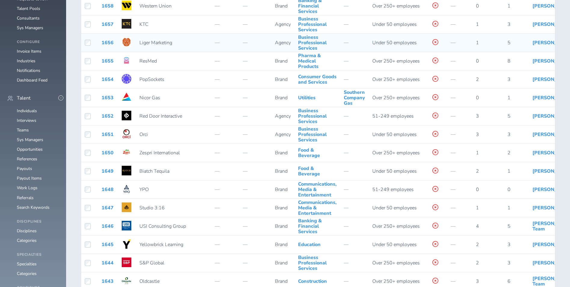
scroll to position [210, 0]
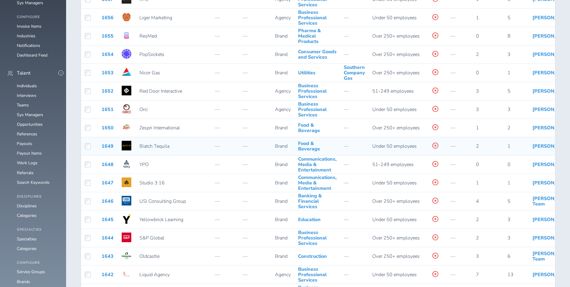
click at [101, 149] on td "1649" at bounding box center [107, 146] width 19 height 18
click at [103, 148] on link "1649" at bounding box center [108, 146] width 12 height 7
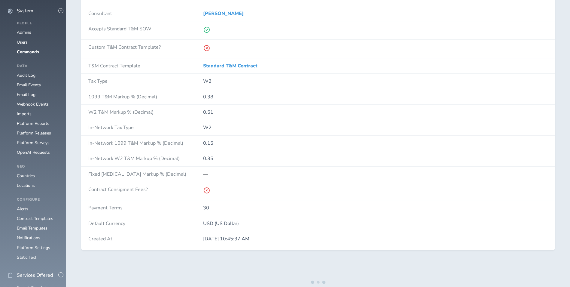
scroll to position [541, 0]
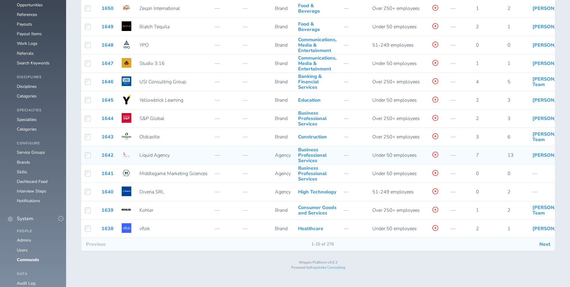
scroll to position [330, 0]
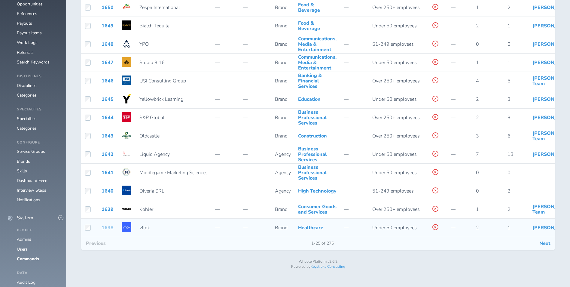
click at [106, 231] on link "1638" at bounding box center [108, 227] width 12 height 7
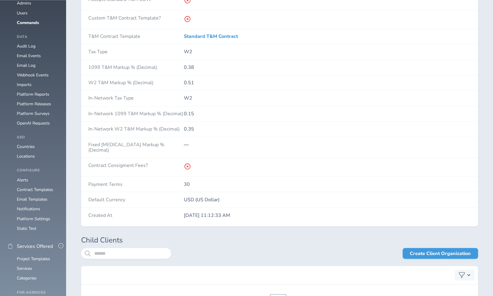
scroll to position [567, 0]
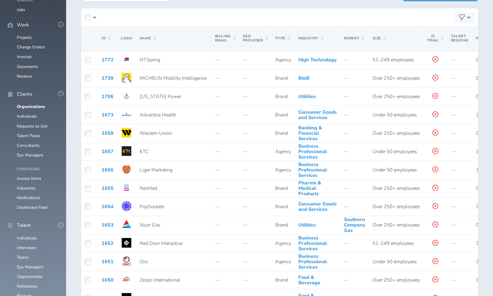
scroll to position [323, 0]
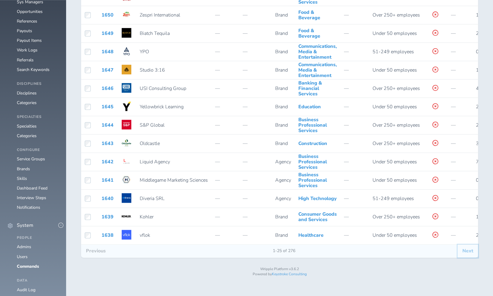
click at [468, 257] on button "Next" at bounding box center [468, 250] width 20 height 13
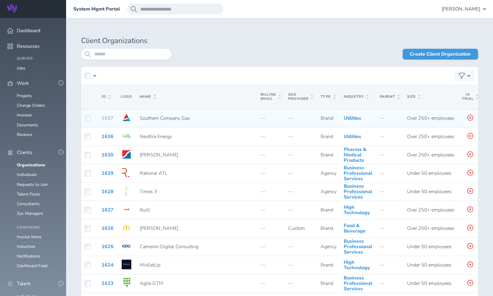
click at [108, 121] on link "1637" at bounding box center [108, 118] width 12 height 7
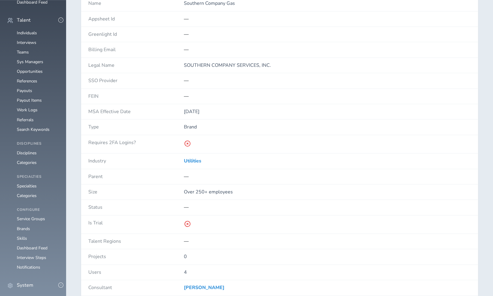
scroll to position [457, 0]
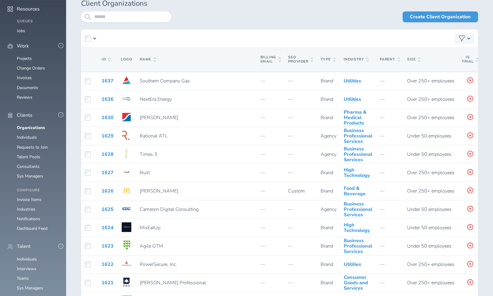
scroll to position [39, 0]
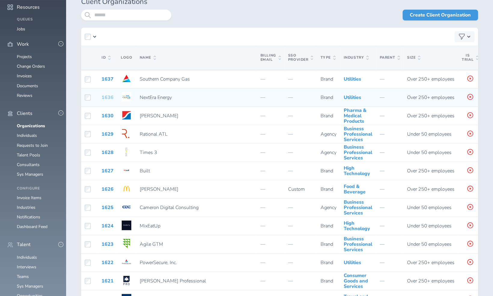
click at [108, 100] on link "1636" at bounding box center [108, 97] width 12 height 7
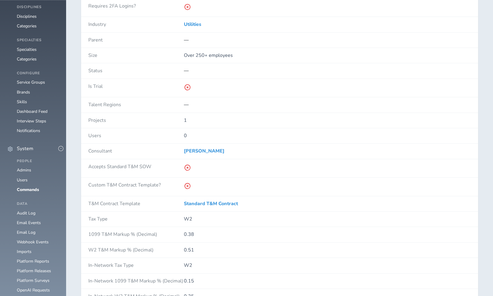
scroll to position [423, 0]
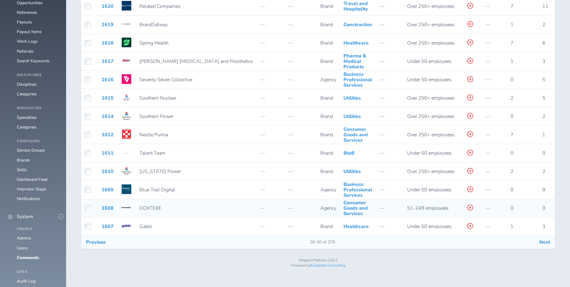
scroll to position [332, 0]
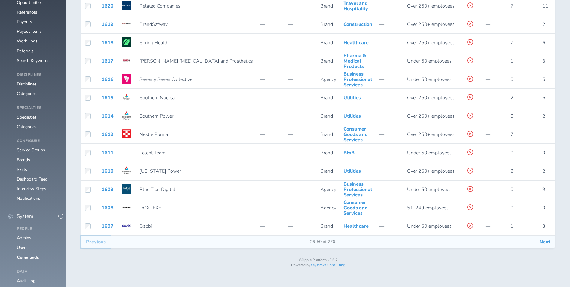
click at [99, 248] on button "Previous" at bounding box center [95, 241] width 29 height 13
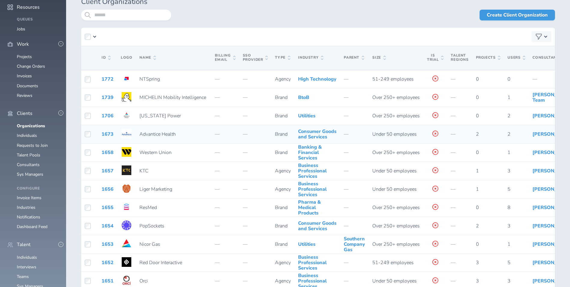
scroll to position [60, 0]
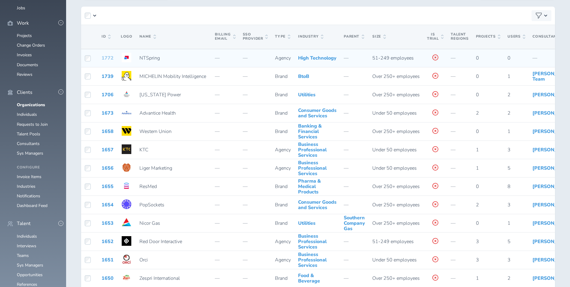
click at [107, 61] on link "1772" at bounding box center [108, 58] width 12 height 7
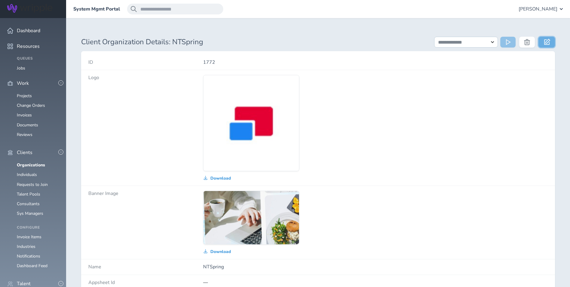
click at [552, 42] on link at bounding box center [546, 42] width 17 height 11
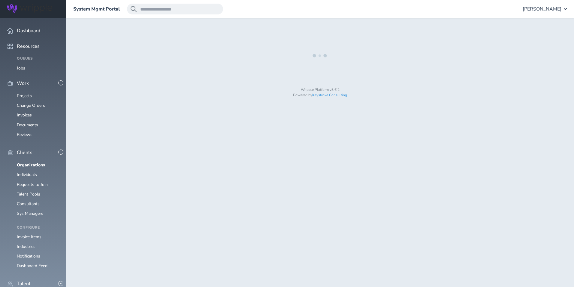
select select "*"
select select "**"
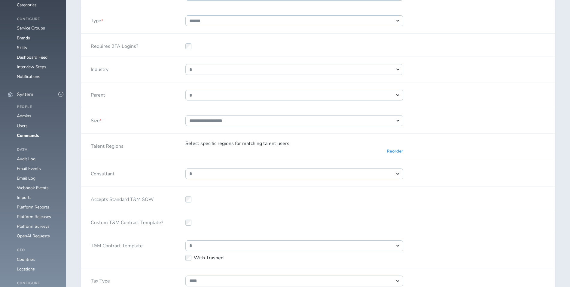
scroll to position [601, 0]
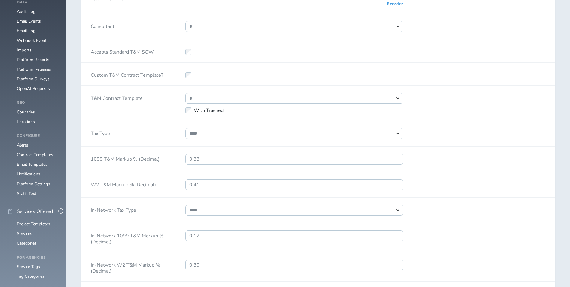
select select "*"
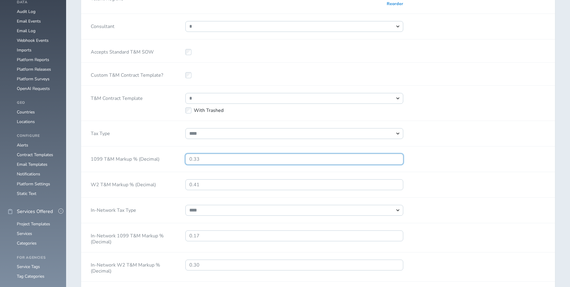
click at [227, 164] on input "0.33" at bounding box center [294, 159] width 218 height 11
type input "0.3"
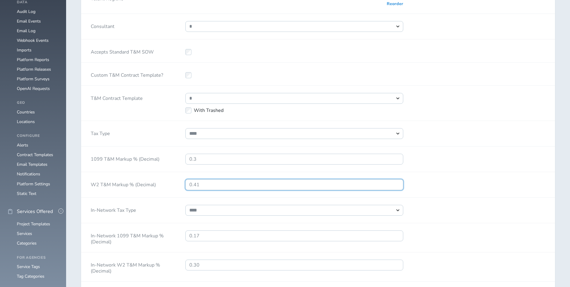
click at [212, 189] on input "0.41" at bounding box center [294, 184] width 218 height 11
type input "0.32"
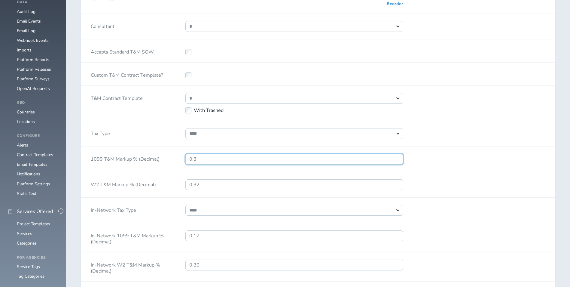
click at [217, 164] on input "0.3" at bounding box center [294, 159] width 218 height 11
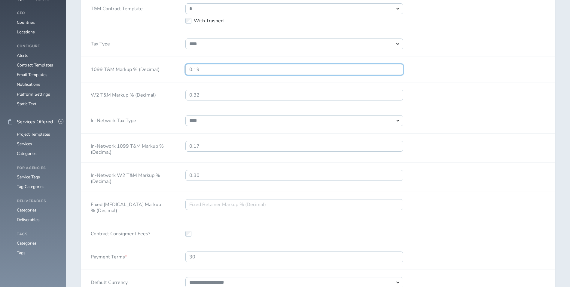
scroll to position [691, 0]
type input "0.19"
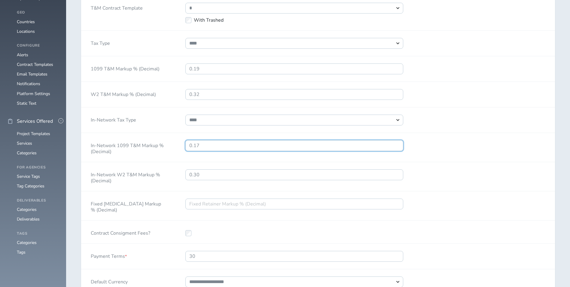
click at [223, 151] on input "0.17" at bounding box center [294, 145] width 218 height 11
type input "0.05"
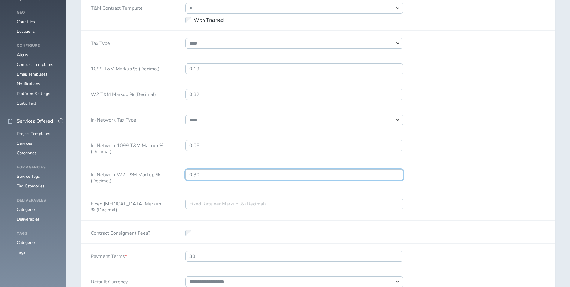
click at [222, 180] on input "0.30" at bounding box center [294, 174] width 218 height 11
type input "0.21"
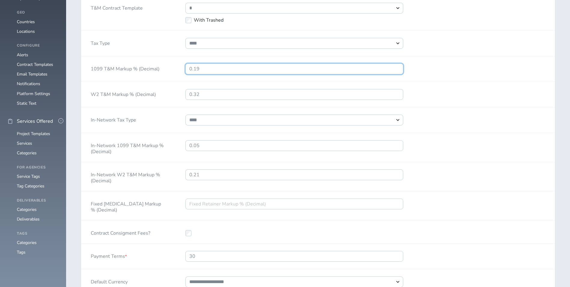
click at [205, 72] on input "0.19" at bounding box center [294, 68] width 218 height 11
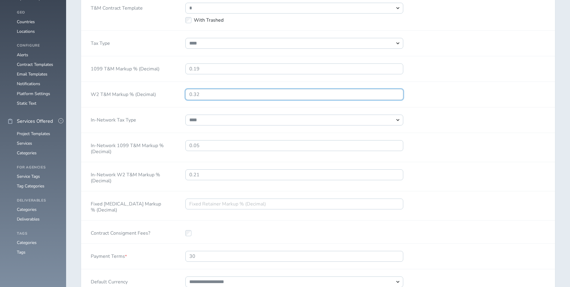
click at [209, 99] on input "0.32" at bounding box center [294, 94] width 218 height 11
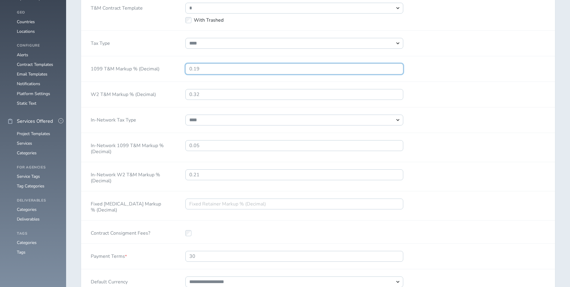
click at [213, 71] on input "0.19" at bounding box center [294, 68] width 218 height 11
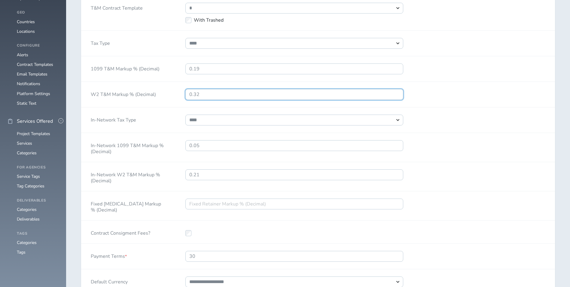
click at [225, 100] on input "0.32" at bounding box center [294, 94] width 218 height 11
type input "0.35"
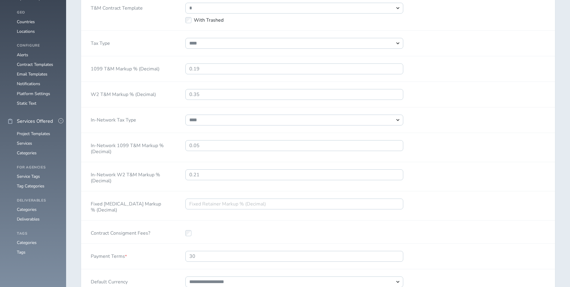
click at [498, 154] on div "In-Network 1099 T&M Markup % (Decimal) 0.05" at bounding box center [318, 147] width 474 height 29
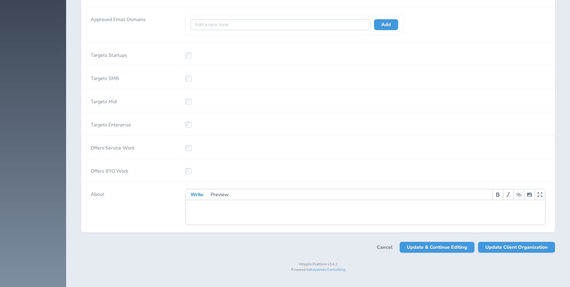
scroll to position [1173, 0]
click at [516, 252] on span "Update Client Organization" at bounding box center [516, 247] width 62 height 11
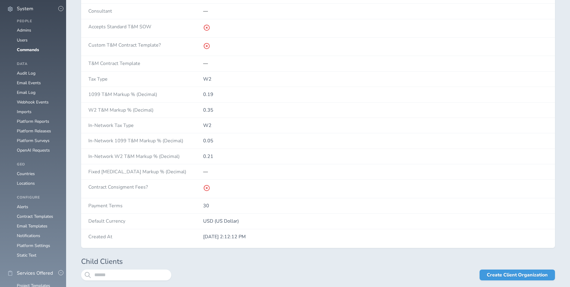
scroll to position [541, 0]
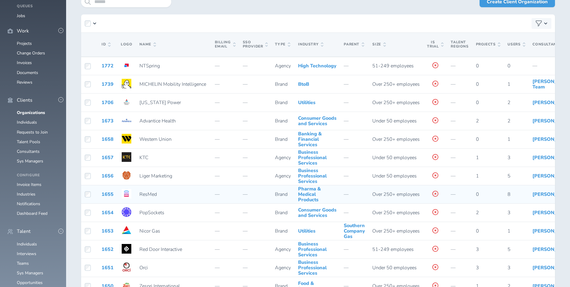
scroll to position [90, 0]
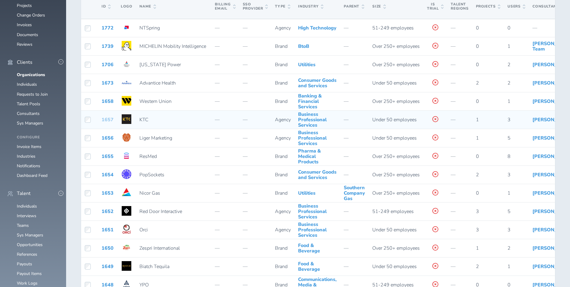
click at [104, 123] on link "1657" at bounding box center [108, 119] width 12 height 7
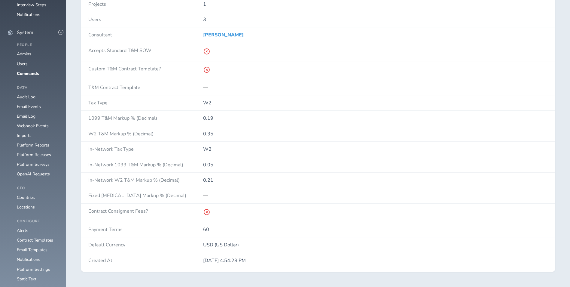
scroll to position [541, 0]
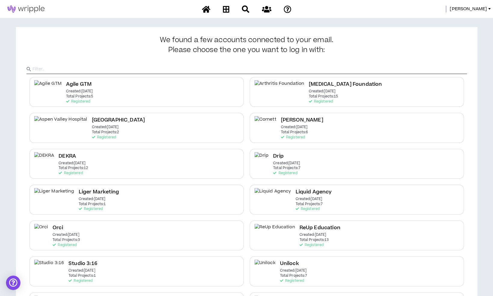
click at [471, 9] on div "[PERSON_NAME]" at bounding box center [396, 9] width 194 height 7
click at [474, 8] on span "[PERSON_NAME]" at bounding box center [468, 9] width 37 height 7
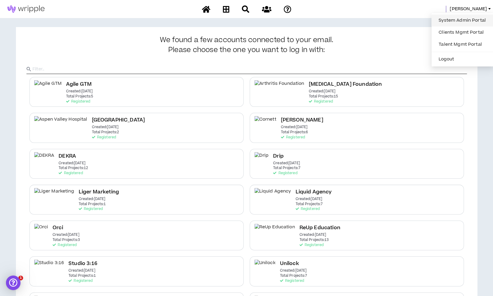
click at [470, 16] on link "System Admin Portal" at bounding box center [462, 20] width 54 height 9
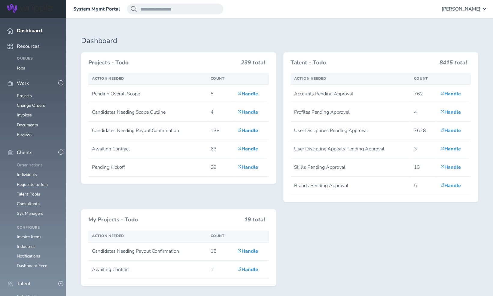
click at [23, 162] on link "Organizations" at bounding box center [30, 165] width 26 height 6
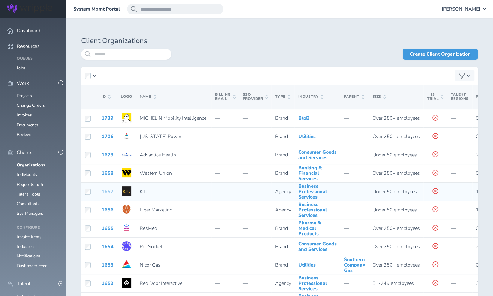
click at [109, 195] on link "1657" at bounding box center [108, 191] width 12 height 7
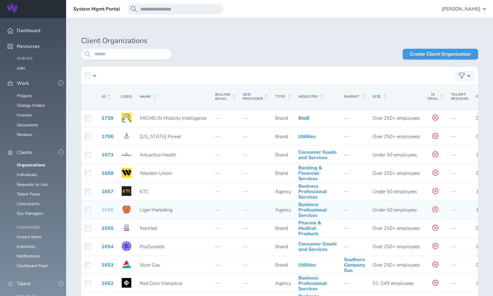
click at [109, 213] on link "1656" at bounding box center [108, 209] width 12 height 7
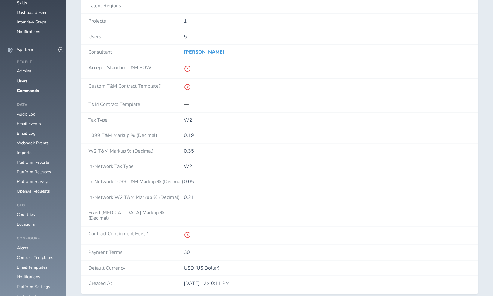
scroll to position [511, 0]
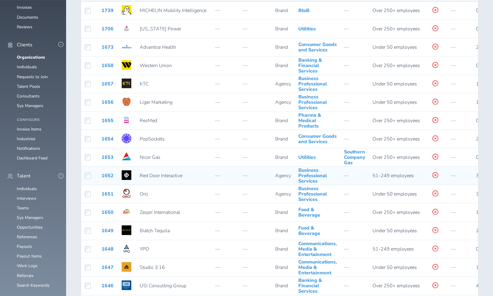
scroll to position [120, 0]
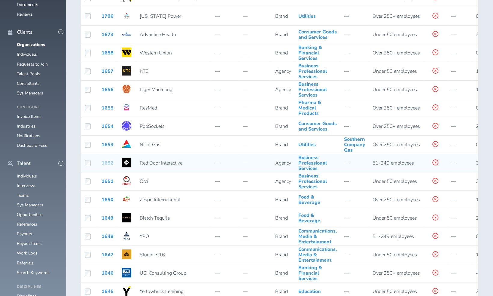
click at [108, 166] on link "1652" at bounding box center [108, 163] width 12 height 7
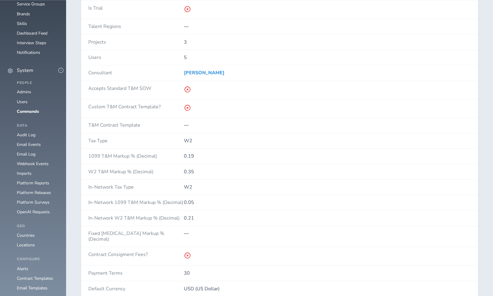
scroll to position [481, 0]
